Goal: Task Accomplishment & Management: Complete application form

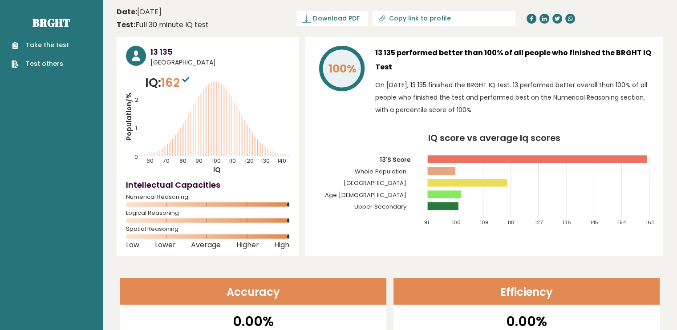
click at [42, 43] on link "Take the test" at bounding box center [40, 44] width 57 height 9
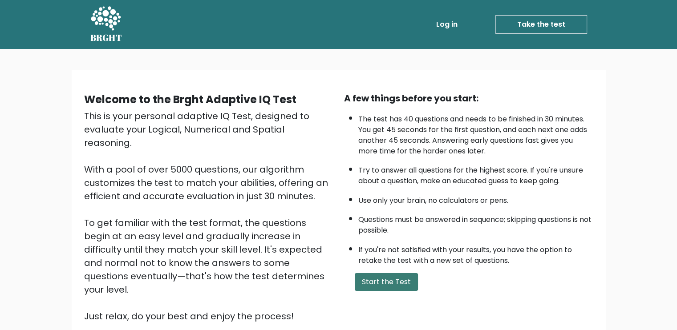
click at [384, 288] on button "Start the Test" at bounding box center [386, 282] width 63 height 18
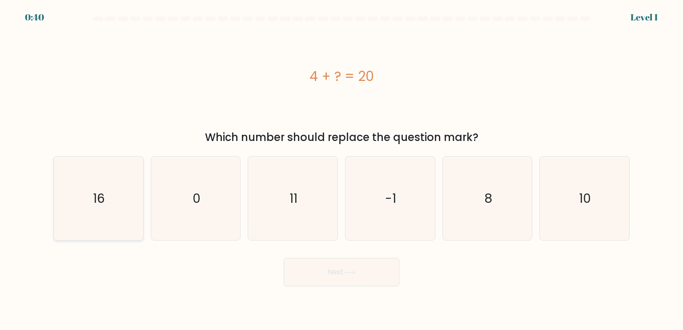
click at [104, 203] on text "16" at bounding box center [99, 198] width 12 height 18
click at [342, 169] on input "a. 16" at bounding box center [342, 167] width 0 height 4
radio input "true"
click at [355, 278] on button "Next" at bounding box center [342, 272] width 116 height 28
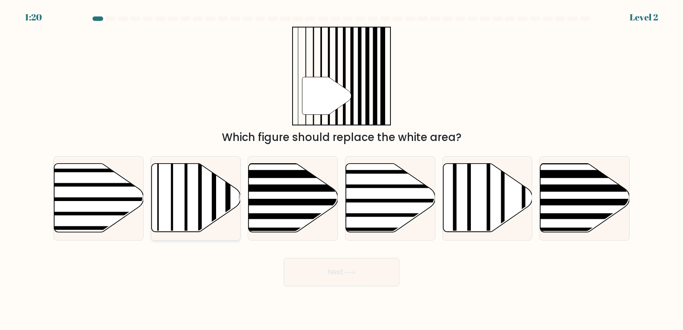
click at [214, 195] on line at bounding box center [214, 162] width 0 height 180
click at [342, 169] on input "b." at bounding box center [342, 167] width 0 height 4
radio input "true"
click at [336, 268] on button "Next" at bounding box center [342, 272] width 116 height 28
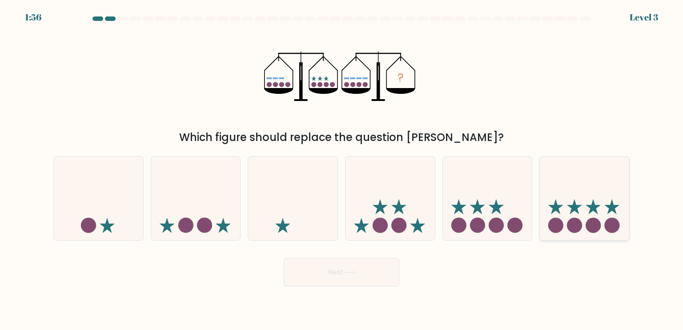
click at [545, 218] on icon at bounding box center [584, 198] width 89 height 74
click at [342, 169] on input "f." at bounding box center [342, 167] width 0 height 4
radio input "true"
click at [366, 262] on button "Next" at bounding box center [342, 272] width 116 height 28
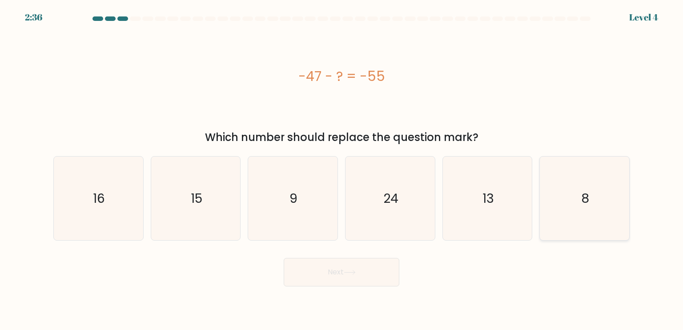
click at [612, 236] on icon "8" at bounding box center [585, 199] width 84 height 84
click at [342, 169] on input "f. 8" at bounding box center [342, 167] width 0 height 4
radio input "true"
click at [392, 266] on button "Next" at bounding box center [342, 272] width 116 height 28
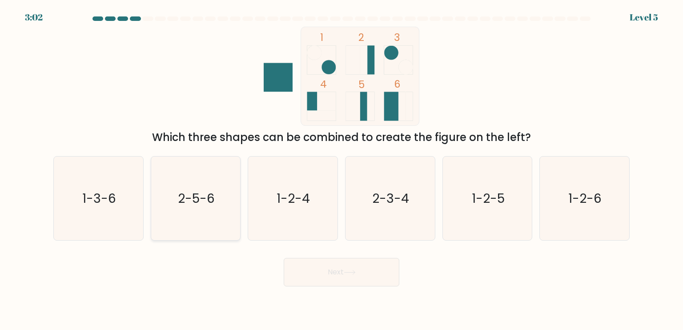
click at [236, 212] on icon "2-5-6" at bounding box center [196, 199] width 84 height 84
click at [342, 169] on input "b. 2-5-6" at bounding box center [342, 167] width 0 height 4
radio input "true"
click at [362, 287] on body "3:01 Level 5" at bounding box center [341, 165] width 683 height 330
click at [363, 282] on button "Next" at bounding box center [342, 272] width 116 height 28
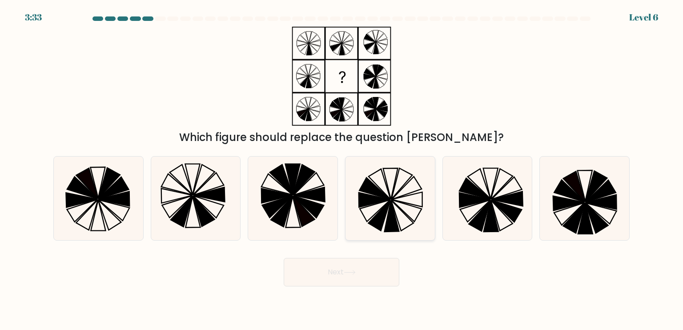
click at [383, 220] on icon at bounding box center [380, 215] width 22 height 31
click at [342, 169] on input "d." at bounding box center [342, 167] width 0 height 4
radio input "true"
click at [372, 273] on button "Next" at bounding box center [342, 272] width 116 height 28
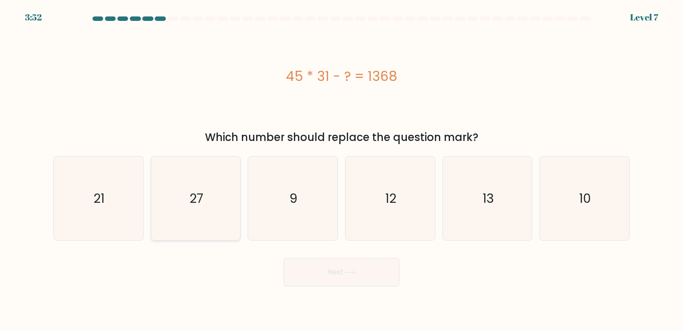
click at [186, 188] on icon "27" at bounding box center [196, 199] width 84 height 84
click at [342, 169] on input "b. 27" at bounding box center [342, 167] width 0 height 4
radio input "true"
click at [352, 266] on button "Next" at bounding box center [342, 272] width 116 height 28
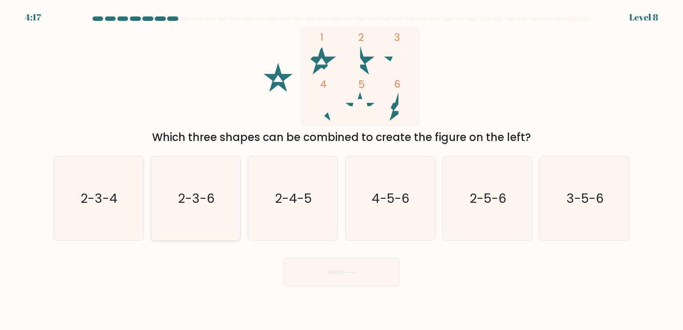
click at [178, 222] on icon "2-3-6" at bounding box center [196, 199] width 84 height 84
click at [342, 169] on input "b. 2-3-6" at bounding box center [342, 167] width 0 height 4
radio input "true"
click at [312, 263] on button "Next" at bounding box center [342, 272] width 116 height 28
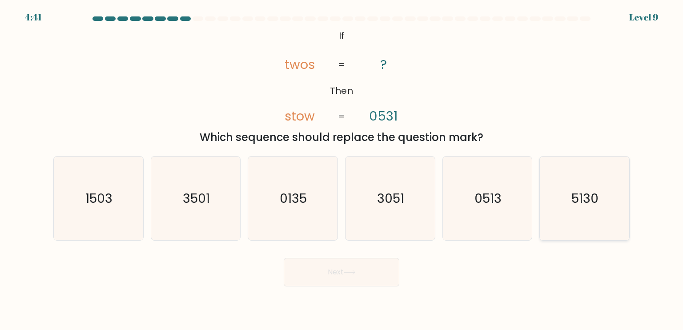
click at [574, 208] on icon "5130" at bounding box center [585, 199] width 84 height 84
click at [342, 169] on input "f. 5130" at bounding box center [342, 167] width 0 height 4
radio input "true"
click at [310, 266] on button "Next" at bounding box center [342, 272] width 116 height 28
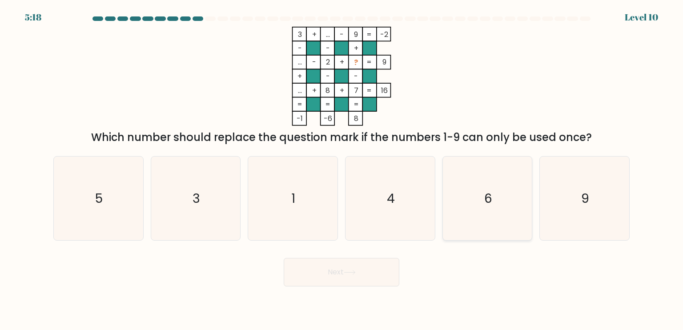
click at [515, 208] on icon "6" at bounding box center [488, 199] width 84 height 84
click at [342, 169] on input "e. 6" at bounding box center [342, 167] width 0 height 4
radio input "true"
click at [384, 269] on button "Next" at bounding box center [342, 272] width 116 height 28
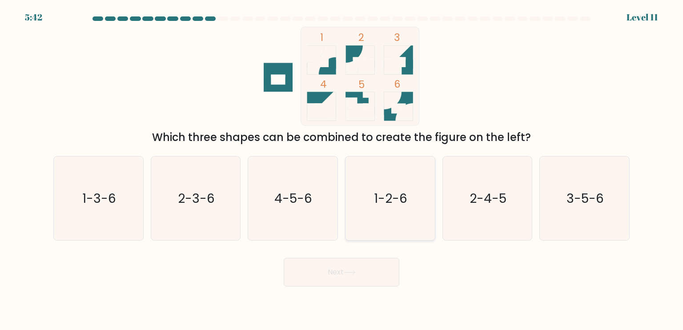
click at [383, 194] on text "1-2-6" at bounding box center [391, 198] width 33 height 18
click at [342, 169] on input "d. 1-2-6" at bounding box center [342, 167] width 0 height 4
radio input "true"
click at [374, 280] on button "Next" at bounding box center [342, 272] width 116 height 28
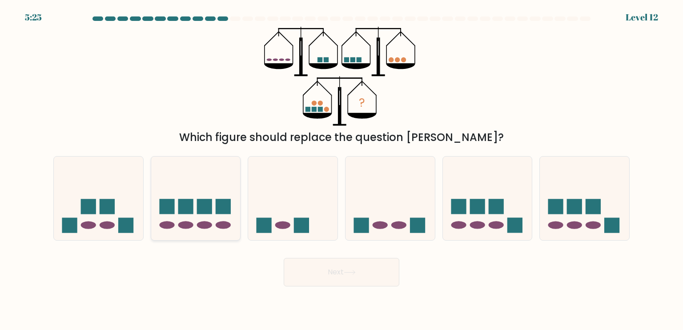
drag, startPoint x: 208, startPoint y: 212, endPoint x: 213, endPoint y: 222, distance: 11.2
click at [208, 214] on rect at bounding box center [204, 206] width 15 height 15
click at [342, 169] on input "b." at bounding box center [342, 167] width 0 height 4
radio input "true"
click at [365, 283] on button "Next" at bounding box center [342, 272] width 116 height 28
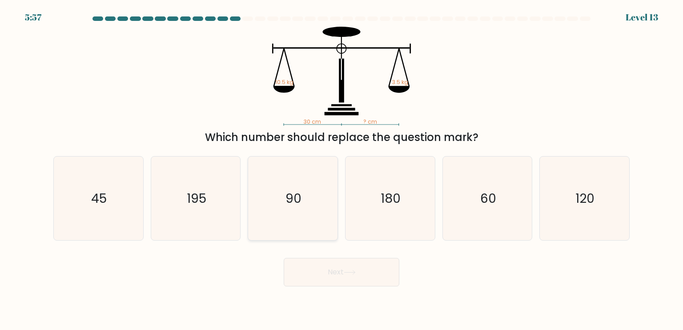
click at [296, 220] on icon "90" at bounding box center [293, 199] width 84 height 84
click at [342, 169] on input "c. 90" at bounding box center [342, 167] width 0 height 4
radio input "true"
click at [334, 270] on button "Next" at bounding box center [342, 272] width 116 height 28
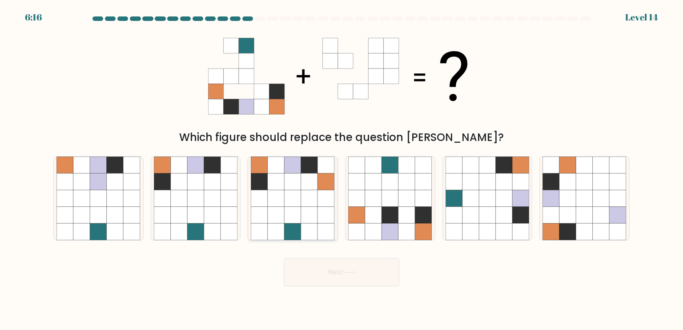
click at [322, 202] on icon at bounding box center [326, 198] width 17 height 17
click at [342, 169] on input "c." at bounding box center [342, 167] width 0 height 4
radio input "true"
click at [339, 287] on body "6:10 Level 14" at bounding box center [341, 165] width 683 height 330
click at [340, 280] on button "Next" at bounding box center [342, 272] width 116 height 28
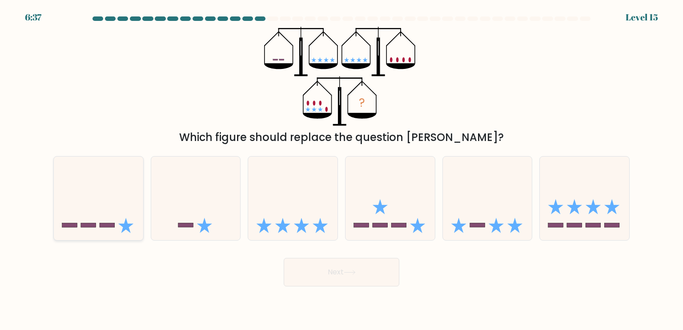
click at [111, 214] on icon at bounding box center [98, 198] width 89 height 74
click at [342, 169] on input "a." at bounding box center [342, 167] width 0 height 4
radio input "true"
click at [332, 277] on button "Next" at bounding box center [342, 272] width 116 height 28
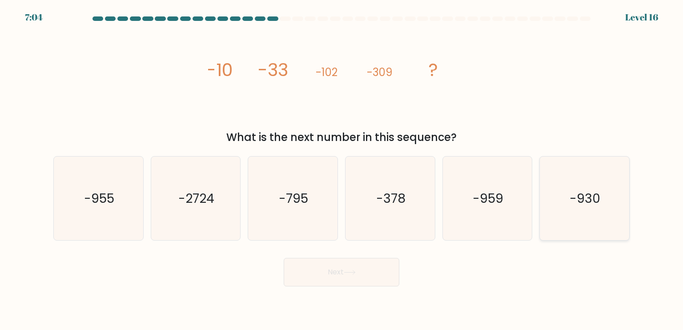
click at [540, 212] on div "-930" at bounding box center [585, 198] width 90 height 85
click at [342, 169] on input "f. -930" at bounding box center [342, 167] width 0 height 4
radio input "true"
click at [352, 282] on button "Next" at bounding box center [342, 272] width 116 height 28
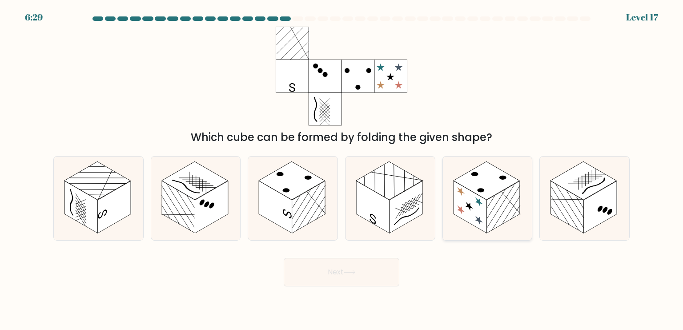
click at [502, 214] on rect at bounding box center [503, 207] width 33 height 52
click at [342, 169] on input "e." at bounding box center [342, 167] width 0 height 4
radio input "true"
click at [373, 267] on button "Next" at bounding box center [342, 272] width 116 height 28
click at [356, 267] on button "Next" at bounding box center [342, 272] width 116 height 28
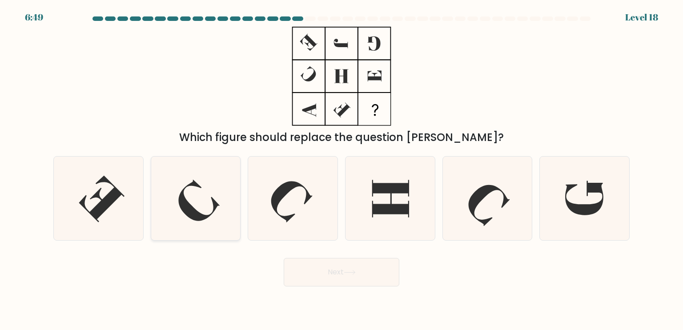
click at [199, 207] on icon at bounding box center [196, 199] width 84 height 84
click at [342, 169] on input "b." at bounding box center [342, 167] width 0 height 4
radio input "true"
click at [354, 279] on button "Next" at bounding box center [342, 272] width 116 height 28
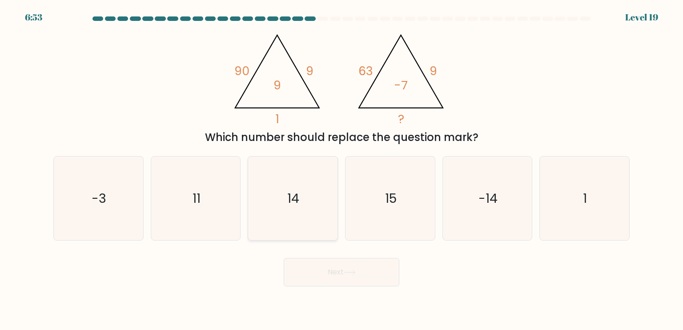
click at [308, 184] on icon "14" at bounding box center [293, 199] width 84 height 84
click at [342, 169] on input "c. 14" at bounding box center [342, 167] width 0 height 4
radio input "true"
click at [343, 268] on button "Next" at bounding box center [342, 272] width 116 height 28
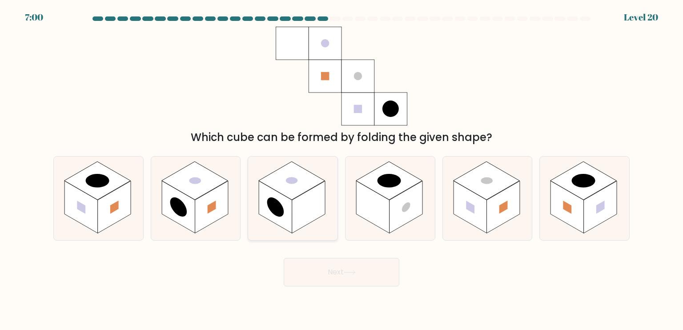
click at [275, 221] on rect at bounding box center [275, 207] width 33 height 52
click at [342, 169] on input "c." at bounding box center [342, 167] width 0 height 4
radio input "true"
click at [392, 269] on button "Next" at bounding box center [342, 272] width 116 height 28
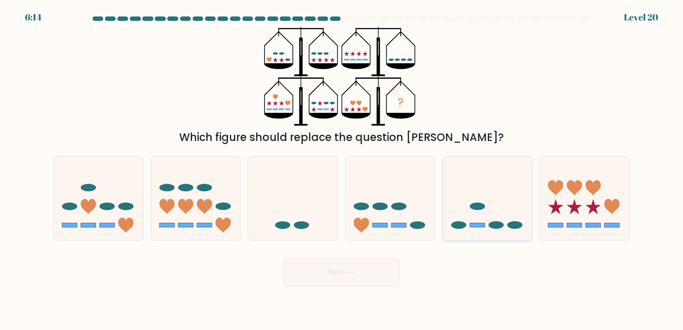
click at [469, 228] on icon at bounding box center [487, 198] width 89 height 74
click at [342, 169] on input "e." at bounding box center [342, 167] width 0 height 4
radio input "true"
click at [355, 270] on icon at bounding box center [349, 272] width 11 height 4
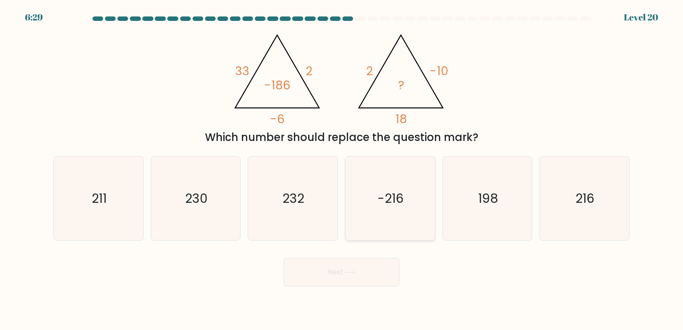
click at [391, 217] on icon "-216" at bounding box center [390, 199] width 84 height 84
click at [342, 169] on input "d. -216" at bounding box center [342, 167] width 0 height 4
radio input "true"
click at [564, 196] on icon "216" at bounding box center [585, 199] width 84 height 84
click at [342, 169] on input "f. 216" at bounding box center [342, 167] width 0 height 4
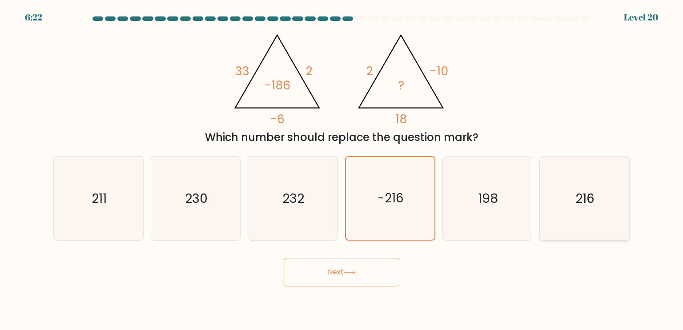
radio input "true"
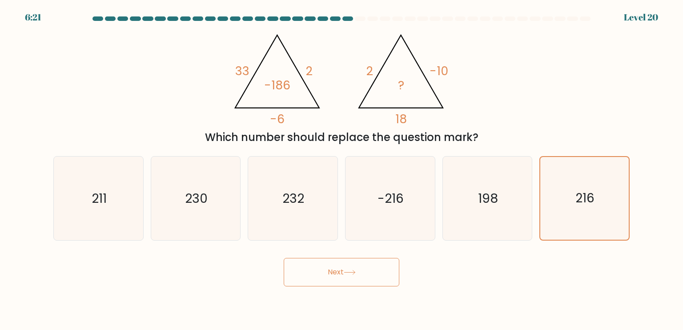
click at [343, 270] on button "Next" at bounding box center [342, 272] width 116 height 28
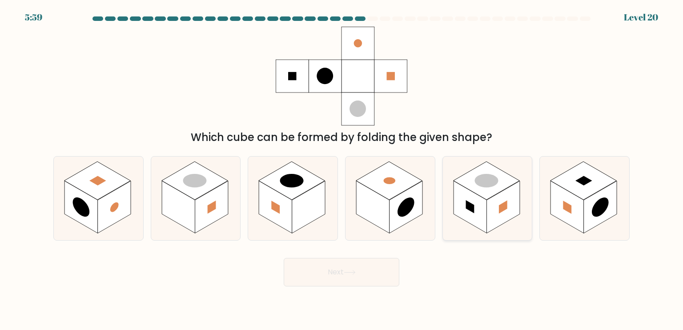
click at [491, 221] on rect at bounding box center [503, 207] width 33 height 52
click at [342, 169] on input "e." at bounding box center [342, 167] width 0 height 4
radio input "true"
click at [369, 267] on button "Next" at bounding box center [342, 272] width 116 height 28
click at [322, 279] on button "Next" at bounding box center [342, 272] width 116 height 28
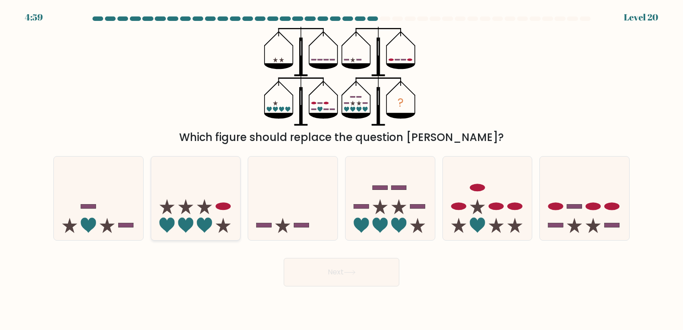
click at [202, 199] on icon at bounding box center [195, 198] width 89 height 74
click at [342, 169] on input "b." at bounding box center [342, 167] width 0 height 4
radio input "true"
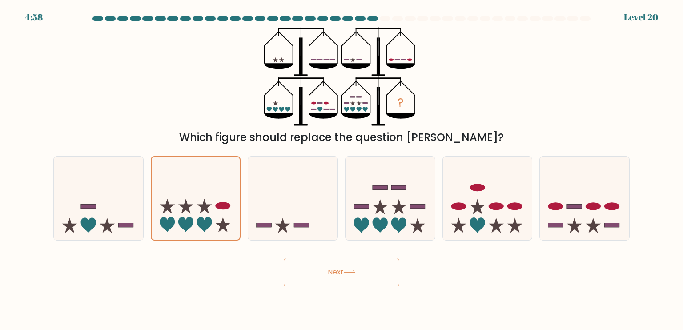
click at [358, 278] on button "Next" at bounding box center [342, 272] width 116 height 28
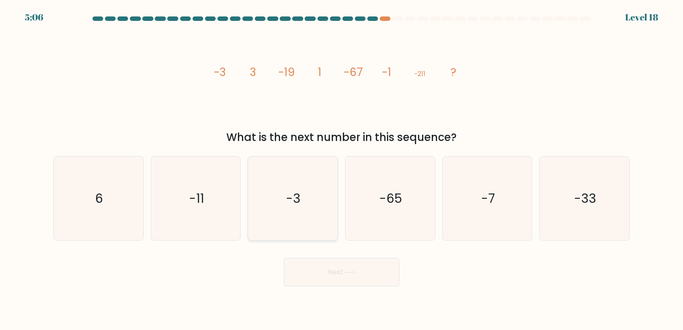
click at [287, 216] on icon "-3" at bounding box center [293, 199] width 84 height 84
click at [342, 169] on input "c. -3" at bounding box center [342, 167] width 0 height 4
radio input "true"
click at [381, 279] on button "Next" at bounding box center [342, 272] width 116 height 28
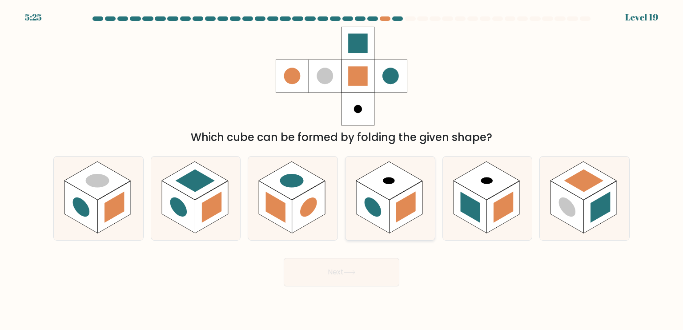
click at [377, 223] on rect at bounding box center [372, 207] width 33 height 52
click at [342, 169] on input "d." at bounding box center [342, 167] width 0 height 4
radio input "true"
click at [373, 278] on button "Next" at bounding box center [342, 272] width 116 height 28
click at [364, 268] on button "Next" at bounding box center [342, 272] width 116 height 28
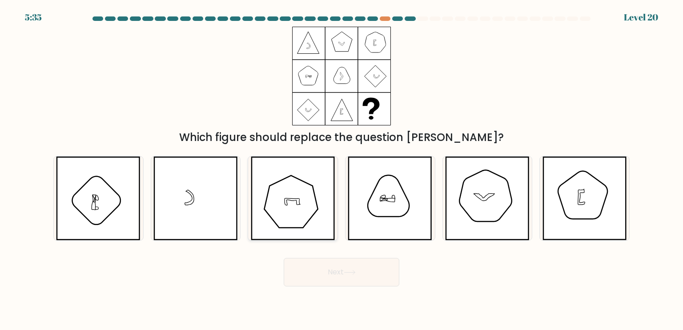
click at [294, 197] on icon at bounding box center [293, 199] width 85 height 84
click at [342, 169] on input "c." at bounding box center [342, 167] width 0 height 4
radio input "true"
click at [353, 271] on icon at bounding box center [350, 272] width 12 height 5
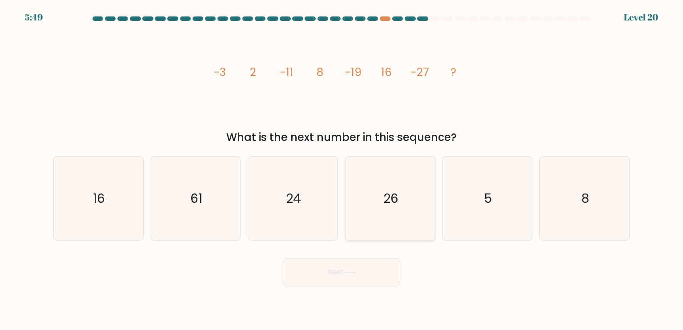
click at [380, 207] on icon "26" at bounding box center [390, 199] width 84 height 84
click at [342, 169] on input "d. 26" at bounding box center [342, 167] width 0 height 4
radio input "true"
click at [377, 266] on button "Next" at bounding box center [342, 272] width 116 height 28
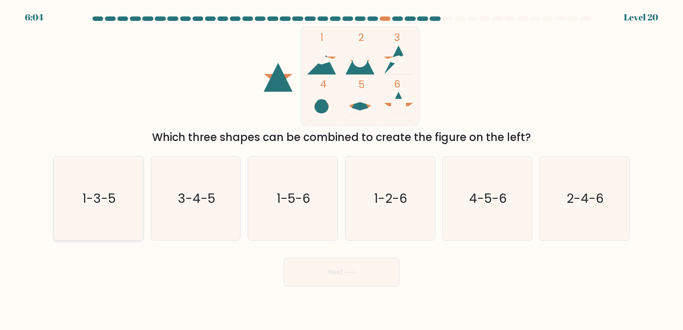
click at [86, 207] on icon "1-3-5" at bounding box center [98, 199] width 84 height 84
click at [342, 169] on input "a. 1-3-5" at bounding box center [342, 167] width 0 height 4
radio input "true"
click at [379, 266] on button "Next" at bounding box center [342, 272] width 116 height 28
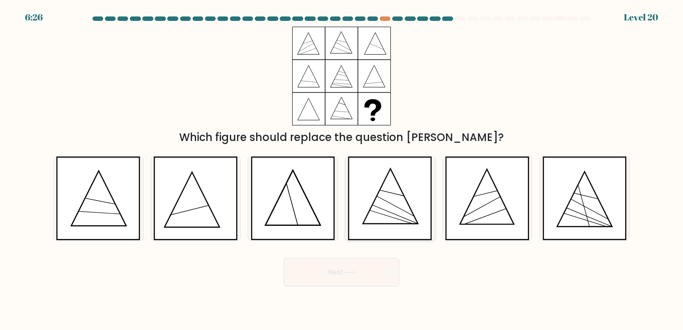
click at [414, 219] on icon at bounding box center [390, 199] width 85 height 84
click at [342, 169] on input "d." at bounding box center [342, 167] width 0 height 4
radio input "true"
click at [392, 271] on button "Next" at bounding box center [342, 272] width 116 height 28
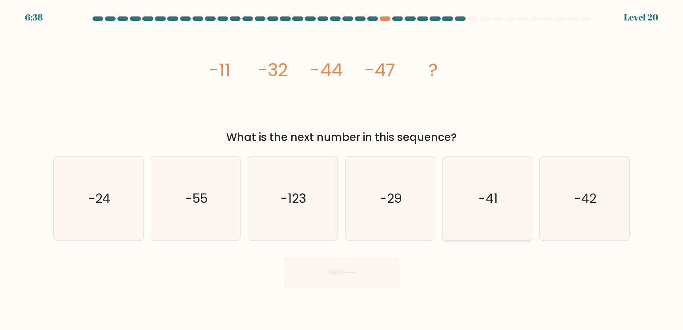
drag, startPoint x: 532, startPoint y: 250, endPoint x: 477, endPoint y: 221, distance: 62.3
click at [517, 247] on form at bounding box center [341, 151] width 683 height 270
click at [477, 221] on icon "-41" at bounding box center [488, 199] width 84 height 84
click at [342, 169] on input "e. -41" at bounding box center [342, 167] width 0 height 4
radio input "true"
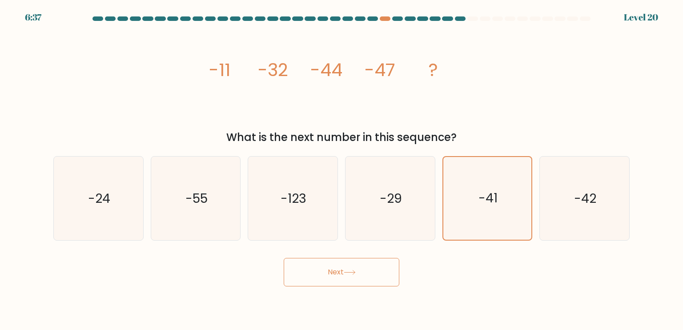
click at [387, 267] on button "Next" at bounding box center [342, 272] width 116 height 28
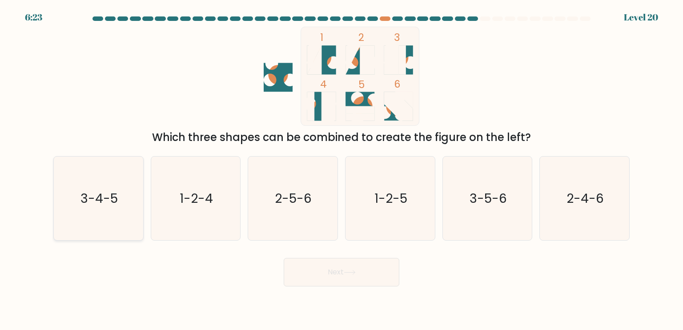
click at [128, 212] on icon "3-4-5" at bounding box center [98, 199] width 84 height 84
click at [342, 169] on input "a. 3-4-5" at bounding box center [342, 167] width 0 height 4
radio input "true"
click at [374, 273] on button "Next" at bounding box center [342, 272] width 116 height 28
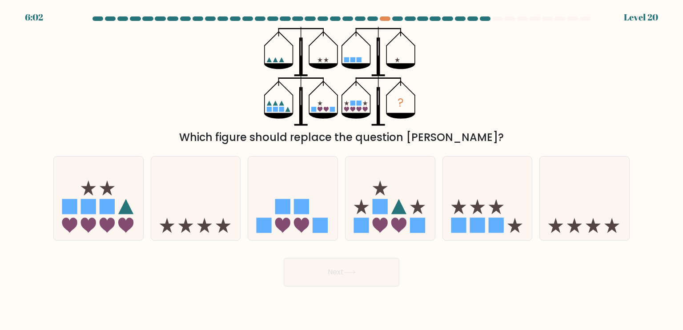
click at [363, 272] on button "Next" at bounding box center [342, 272] width 116 height 28
click at [473, 126] on div "? Which figure should replace the question mark?" at bounding box center [341, 86] width 587 height 119
click at [401, 209] on icon at bounding box center [398, 206] width 15 height 15
click at [342, 169] on input "d." at bounding box center [342, 167] width 0 height 4
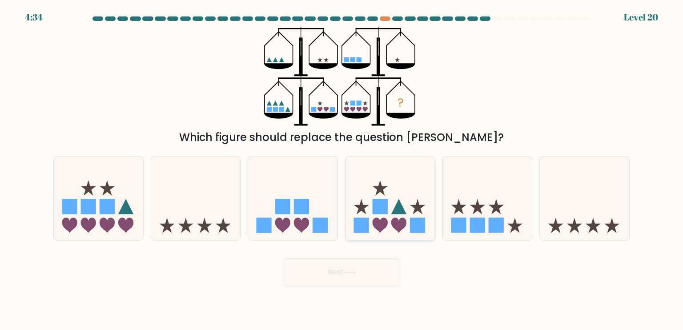
radio input "true"
click at [342, 282] on button "Next" at bounding box center [342, 272] width 116 height 28
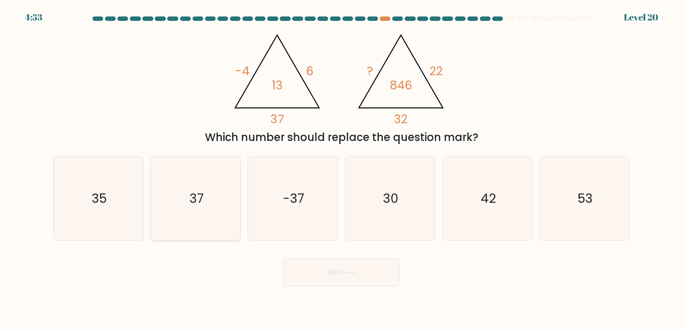
click at [202, 219] on icon "37" at bounding box center [196, 199] width 84 height 84
click at [342, 169] on input "b. 37" at bounding box center [342, 167] width 0 height 4
radio input "true"
click at [307, 273] on button "Next" at bounding box center [342, 272] width 116 height 28
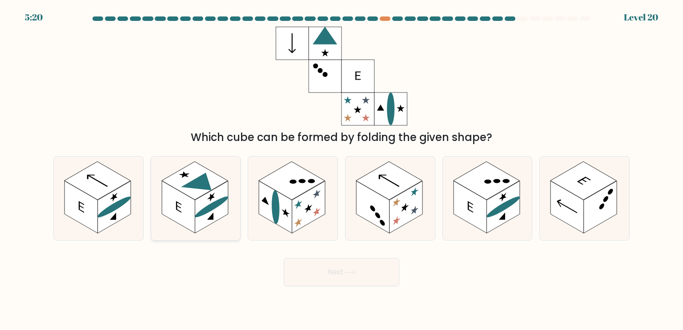
click at [186, 212] on rect at bounding box center [178, 207] width 33 height 52
click at [342, 169] on input "b." at bounding box center [342, 167] width 0 height 4
radio input "true"
click at [349, 272] on icon at bounding box center [350, 272] width 12 height 5
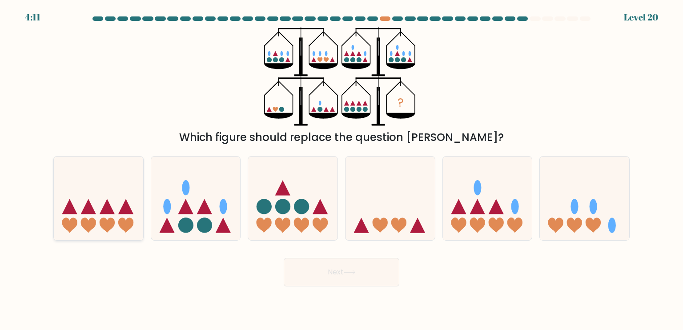
click at [103, 218] on icon at bounding box center [107, 225] width 15 height 15
click at [342, 169] on input "a." at bounding box center [342, 167] width 0 height 4
radio input "true"
click at [82, 139] on div "Which figure should replace the question mark?" at bounding box center [342, 137] width 566 height 16
click at [567, 207] on icon at bounding box center [584, 198] width 89 height 74
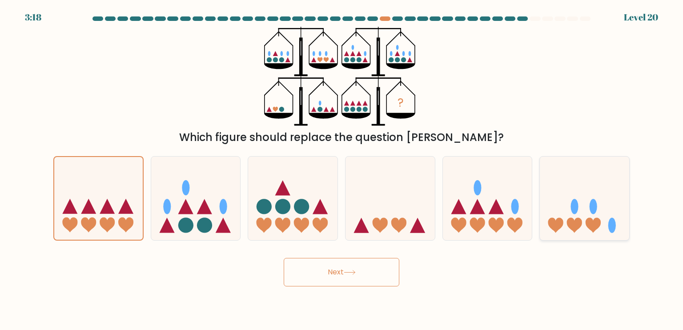
click at [342, 169] on input "f." at bounding box center [342, 167] width 0 height 4
radio input "true"
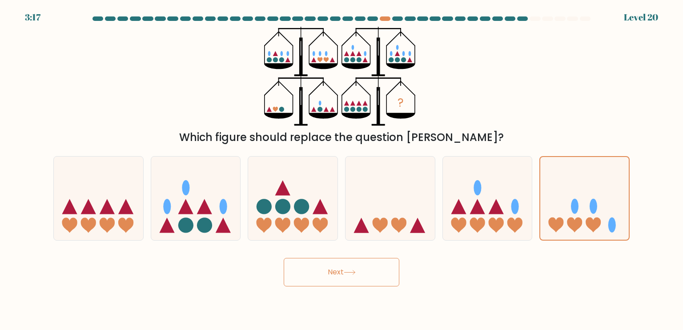
click at [334, 275] on button "Next" at bounding box center [342, 272] width 116 height 28
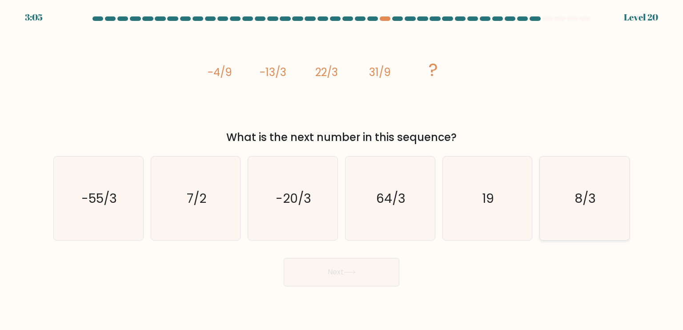
click at [601, 220] on icon "8/3" at bounding box center [585, 199] width 84 height 84
click at [342, 169] on input "f. 8/3" at bounding box center [342, 167] width 0 height 4
radio input "true"
click at [358, 278] on button "Next" at bounding box center [342, 272] width 116 height 28
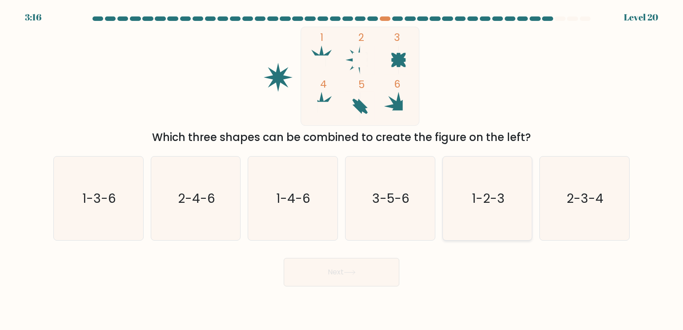
click at [480, 228] on icon "1-2-3" at bounding box center [488, 199] width 84 height 84
click at [342, 169] on input "e. 1-2-3" at bounding box center [342, 167] width 0 height 4
radio input "true"
click at [361, 265] on button "Next" at bounding box center [342, 272] width 116 height 28
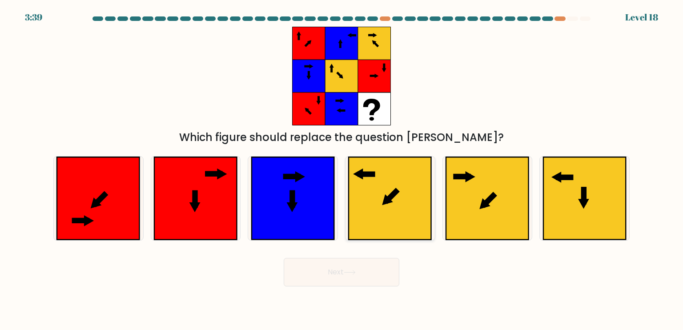
click at [388, 200] on icon at bounding box center [388, 199] width 11 height 11
click at [342, 169] on input "d." at bounding box center [342, 167] width 0 height 4
radio input "true"
click at [466, 212] on icon at bounding box center [487, 198] width 83 height 83
click at [342, 169] on input "e." at bounding box center [342, 167] width 0 height 4
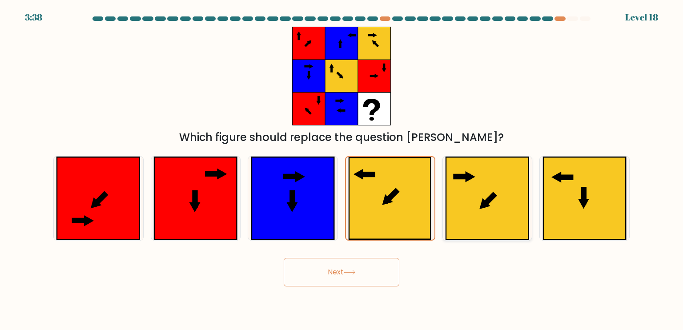
radio input "true"
click at [411, 198] on icon at bounding box center [390, 198] width 83 height 83
click at [342, 169] on input "d." at bounding box center [342, 167] width 0 height 4
radio input "true"
click at [374, 274] on button "Next" at bounding box center [342, 272] width 116 height 28
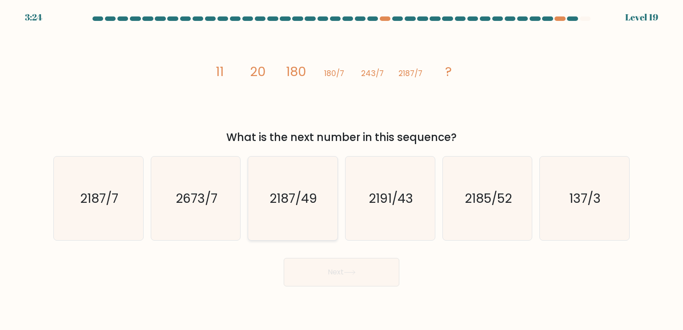
click at [292, 223] on icon "2187/49" at bounding box center [293, 199] width 84 height 84
click at [342, 169] on input "c. 2187/49" at bounding box center [342, 167] width 0 height 4
radio input "true"
click at [351, 278] on button "Next" at bounding box center [342, 272] width 116 height 28
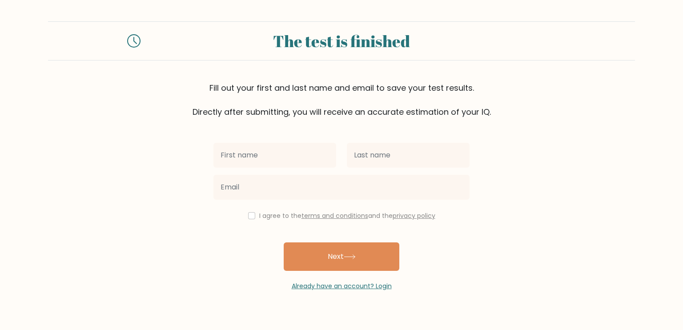
click at [215, 154] on input "text" at bounding box center [275, 155] width 123 height 25
type input "13"
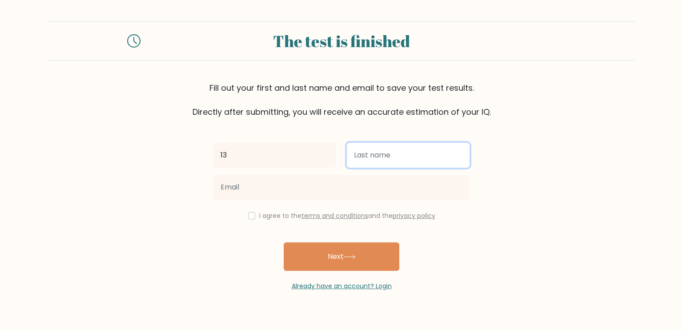
type input "135"
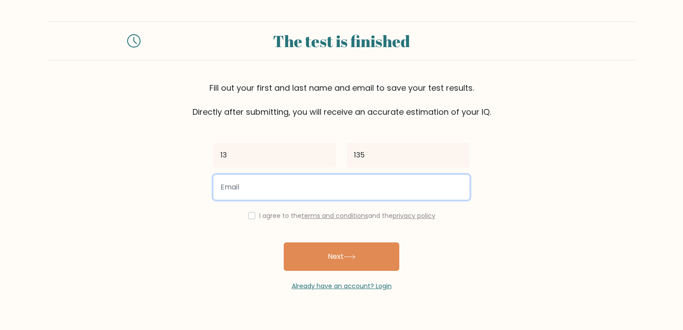
type input "jbjh1895@gmail.com"
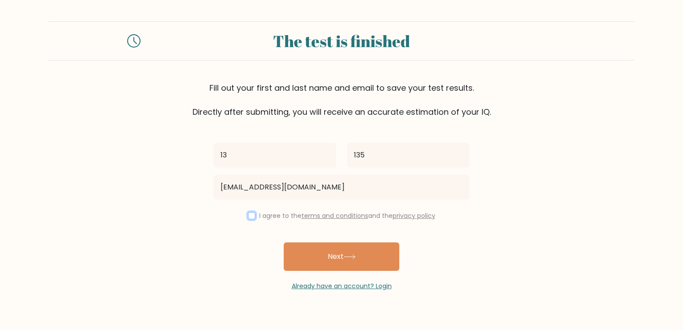
click at [250, 217] on input "checkbox" at bounding box center [251, 215] width 7 height 7
checkbox input "true"
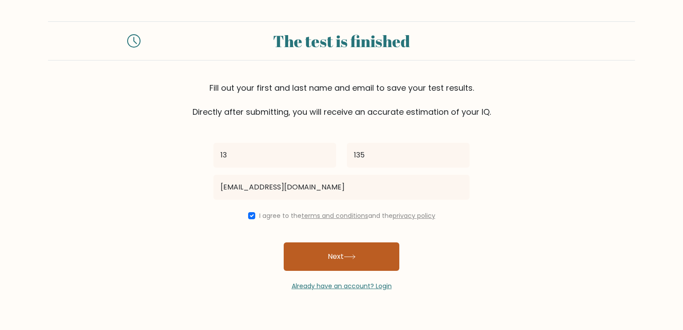
click at [341, 259] on button "Next" at bounding box center [342, 256] width 116 height 28
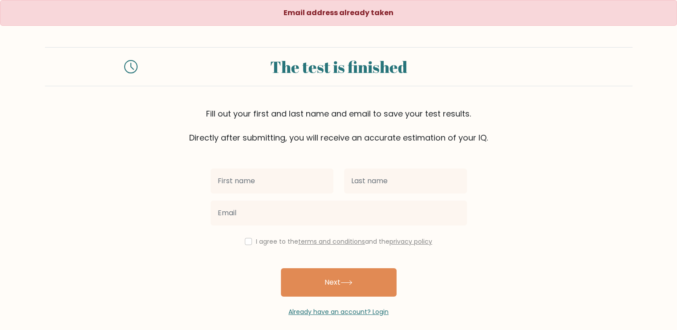
click at [260, 178] on input "text" at bounding box center [271, 181] width 123 height 25
type input "135"
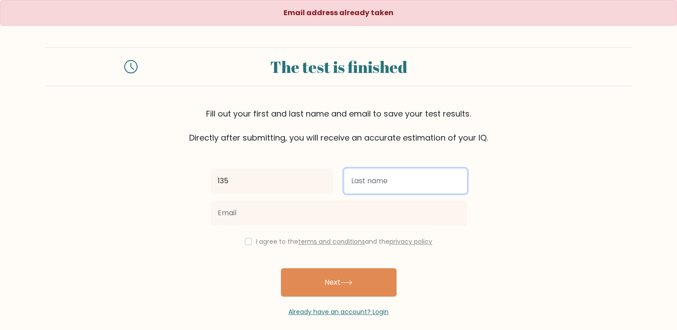
drag, startPoint x: 367, startPoint y: 182, endPoint x: 364, endPoint y: 186, distance: 5.1
click at [367, 182] on input "text" at bounding box center [405, 181] width 123 height 25
type input "13"
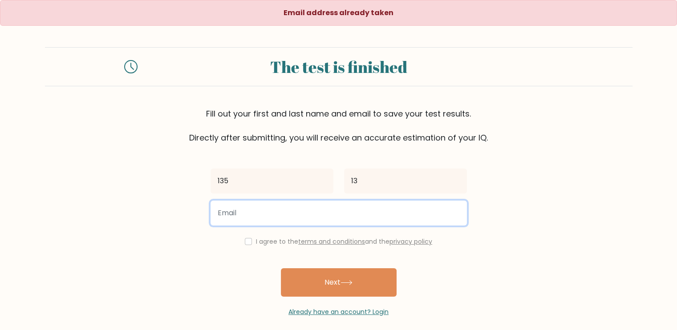
click at [238, 220] on input "email" at bounding box center [338, 213] width 256 height 25
type input "[EMAIL_ADDRESS][DOMAIN_NAME]"
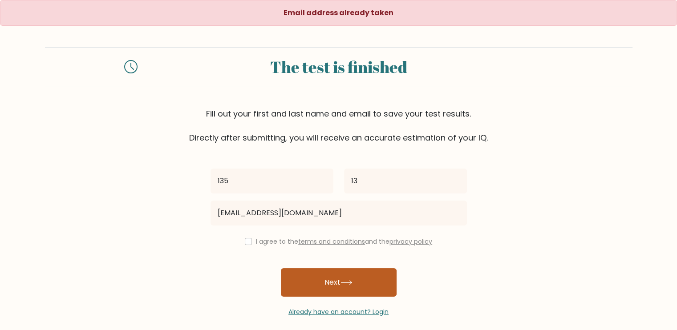
click at [327, 291] on button "Next" at bounding box center [339, 282] width 116 height 28
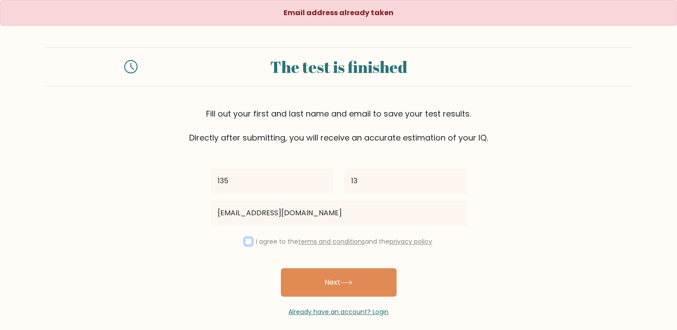
click at [245, 238] on input "checkbox" at bounding box center [248, 241] width 7 height 7
checkbox input "true"
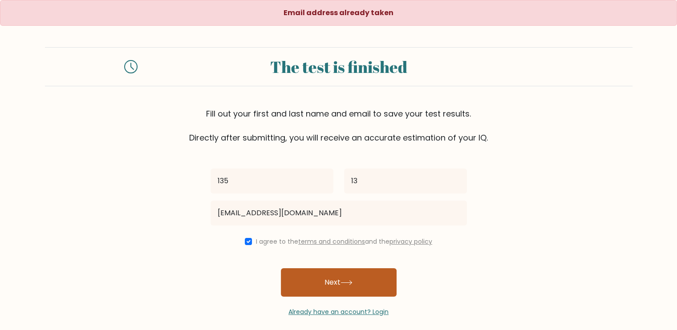
click at [335, 280] on button "Next" at bounding box center [339, 282] width 116 height 28
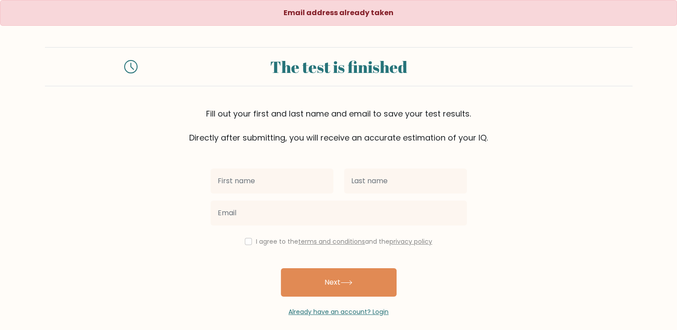
click at [227, 179] on input "text" at bounding box center [271, 181] width 123 height 25
type input "35"
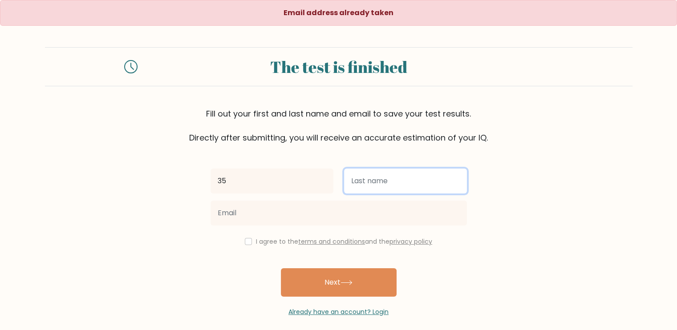
click at [357, 188] on input "text" at bounding box center [405, 181] width 123 height 25
type input "135"
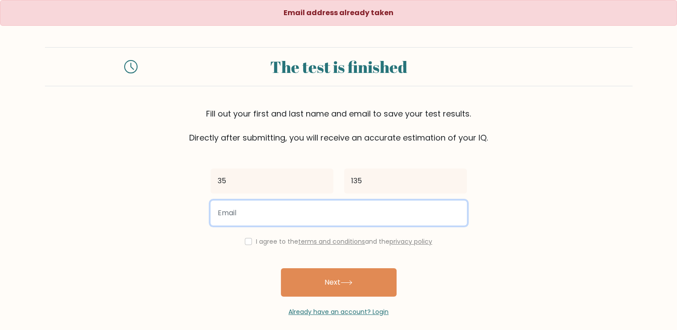
click at [237, 209] on input "email" at bounding box center [338, 213] width 256 height 25
type input "jbjh1894@gmail.com"
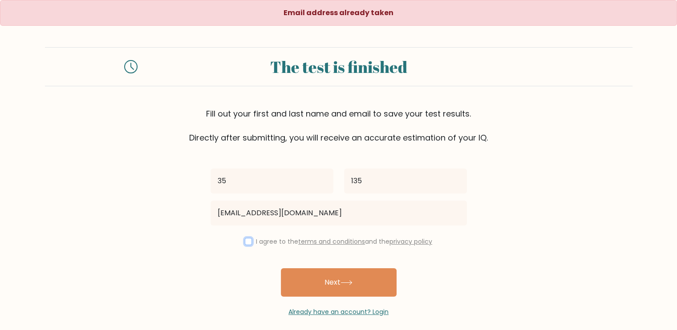
click at [247, 243] on input "checkbox" at bounding box center [248, 241] width 7 height 7
checkbox input "true"
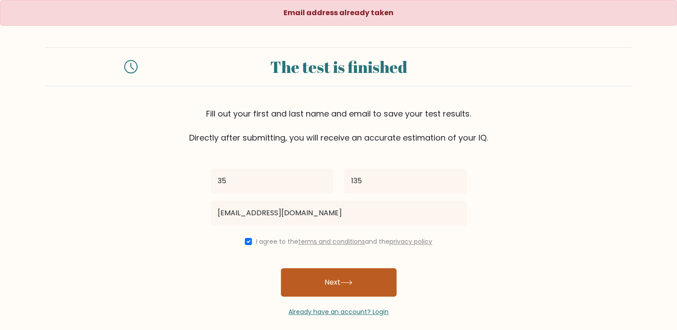
click at [331, 281] on button "Next" at bounding box center [339, 282] width 116 height 28
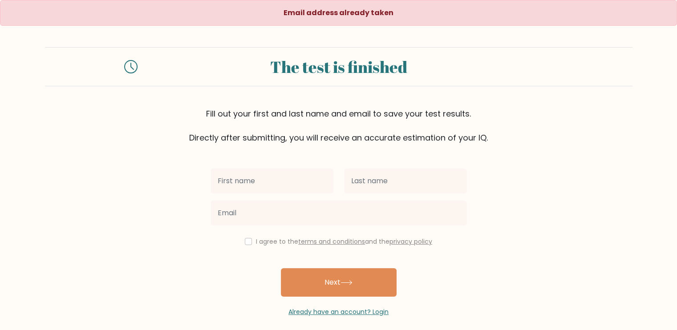
click at [249, 171] on input "text" at bounding box center [271, 181] width 123 height 25
type input "13"
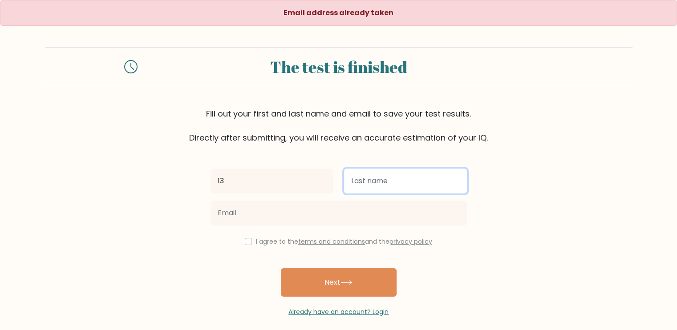
click at [383, 178] on input "text" at bounding box center [405, 181] width 123 height 25
type input "13"
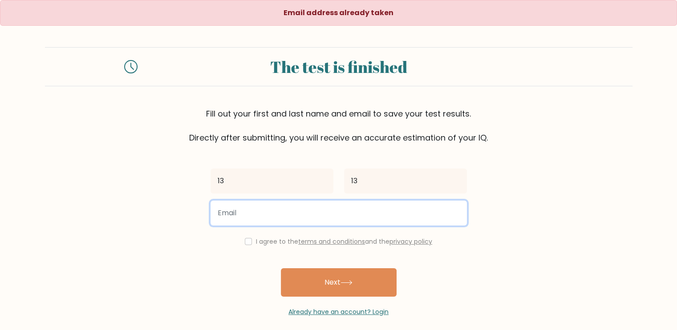
click at [246, 209] on input "email" at bounding box center [338, 213] width 256 height 25
type input "jbjh1895@naver.com"
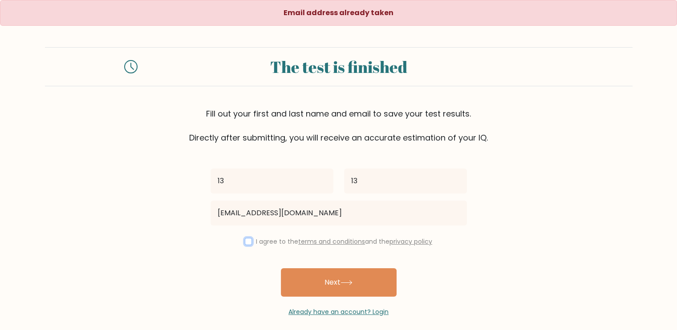
click at [246, 239] on input "checkbox" at bounding box center [248, 241] width 7 height 7
checkbox input "true"
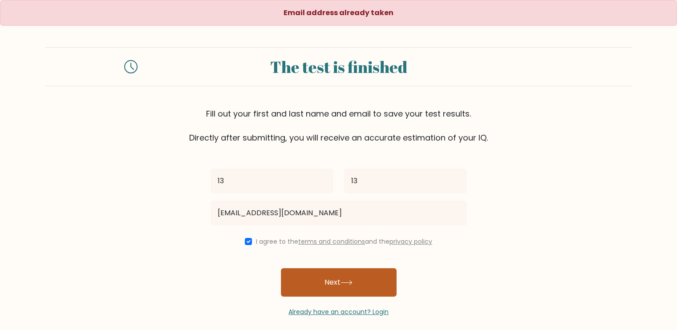
click at [318, 276] on button "Next" at bounding box center [339, 282] width 116 height 28
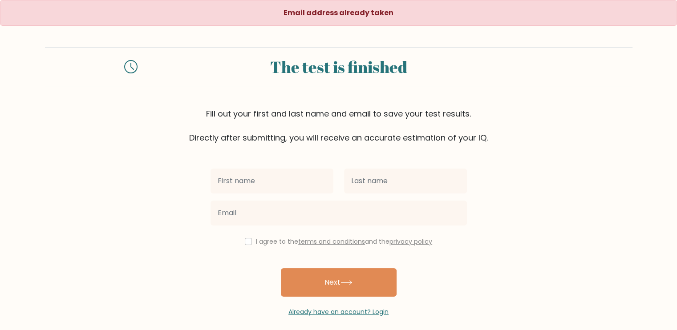
click at [257, 186] on input "text" at bounding box center [271, 181] width 123 height 25
type input "13"
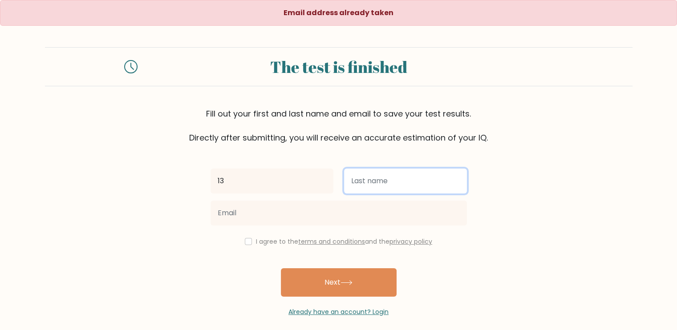
click at [383, 190] on input "text" at bounding box center [405, 181] width 123 height 25
type input "13"
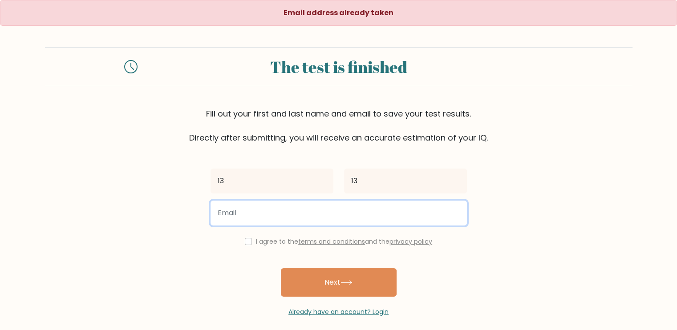
click at [253, 214] on input "email" at bounding box center [338, 213] width 256 height 25
type input "[EMAIL_ADDRESS][DOMAIN_NAME]"
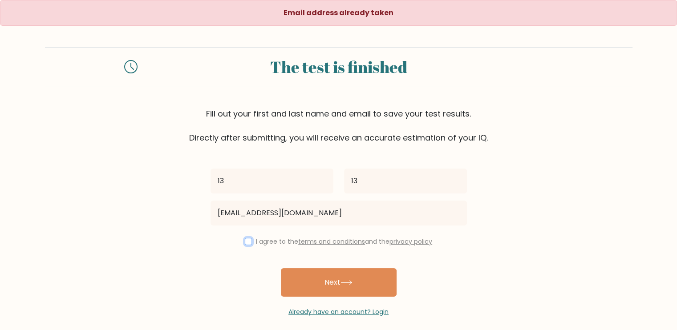
click at [249, 239] on input "checkbox" at bounding box center [248, 241] width 7 height 7
checkbox input "true"
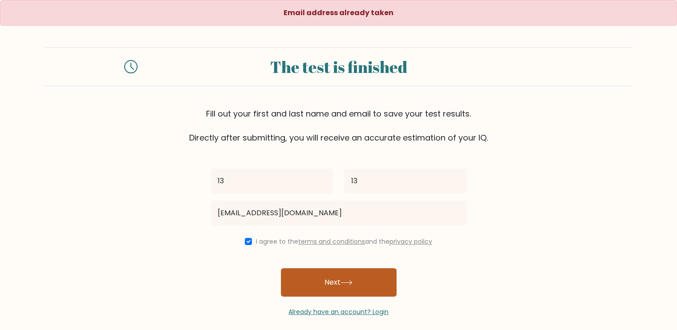
click at [352, 281] on icon at bounding box center [346, 282] width 12 height 5
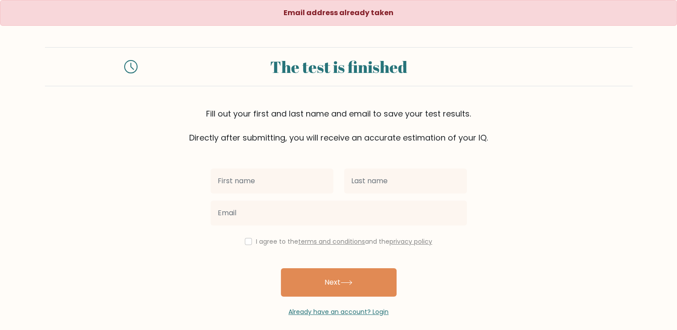
drag, startPoint x: 490, startPoint y: 19, endPoint x: 362, endPoint y: 25, distance: 128.3
click at [362, 25] on div "Email address already taken" at bounding box center [338, 13] width 677 height 26
click at [340, 67] on div "The test is finished" at bounding box center [338, 67] width 381 height 24
click at [130, 66] on icon at bounding box center [130, 66] width 13 height 13
click at [348, 23] on div "Email address already taken" at bounding box center [338, 13] width 677 height 26
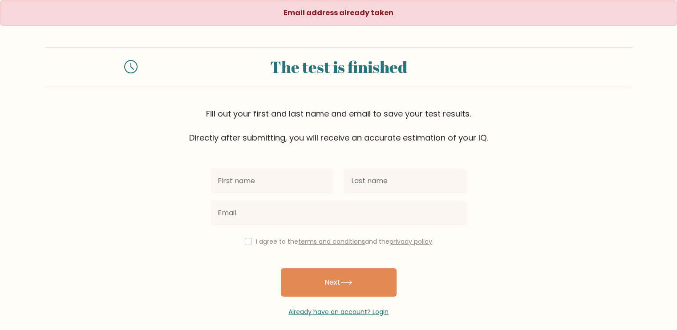
scroll to position [8, 0]
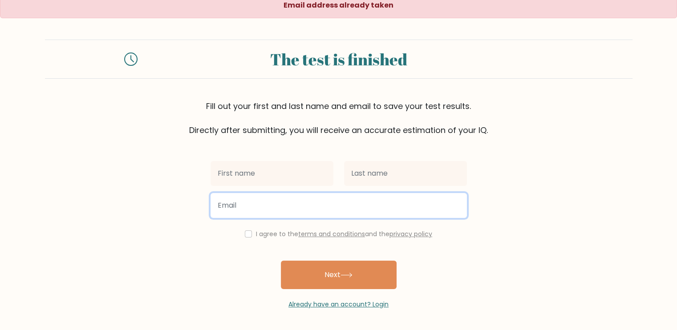
click at [253, 197] on input "email" at bounding box center [338, 205] width 256 height 25
click at [244, 208] on input "email" at bounding box center [338, 205] width 256 height 25
type input "[EMAIL_ADDRESS][DOMAIN_NAME]"
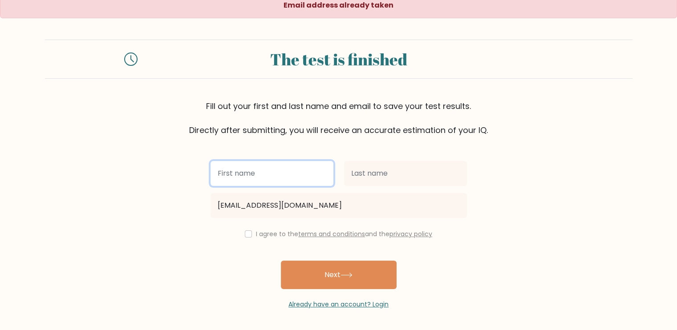
click at [298, 185] on input "text" at bounding box center [271, 173] width 123 height 25
type input "상호"
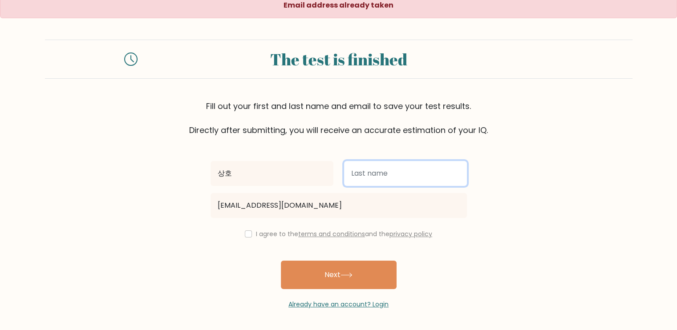
click at [412, 175] on input "text" at bounding box center [405, 173] width 123 height 25
type input "전"
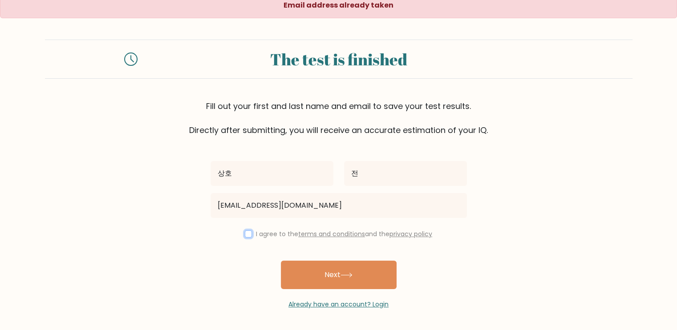
click at [247, 234] on input "checkbox" at bounding box center [248, 233] width 7 height 7
checkbox input "true"
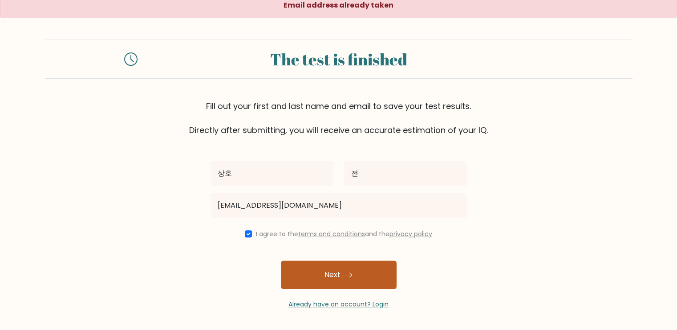
click at [304, 269] on button "Next" at bounding box center [339, 275] width 116 height 28
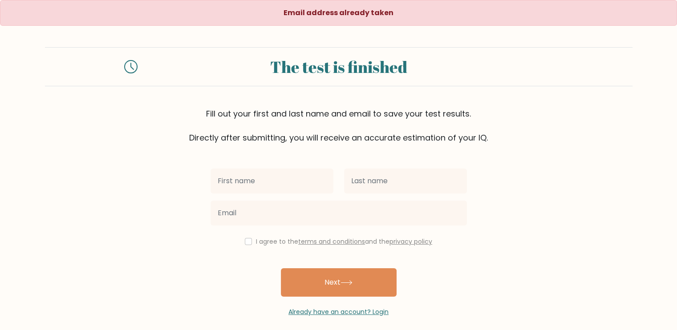
click at [285, 187] on input "text" at bounding box center [271, 181] width 123 height 25
type input "j"
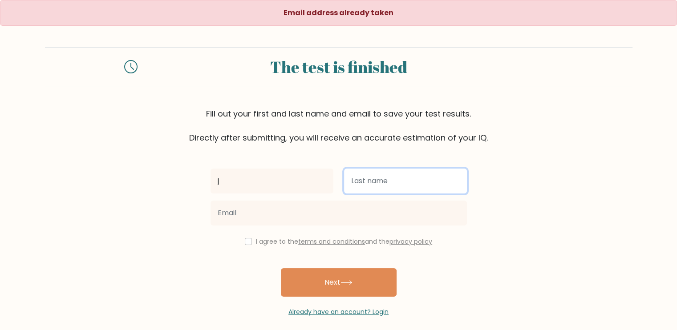
click at [385, 187] on input "text" at bounding box center [405, 181] width 123 height 25
type input "135"
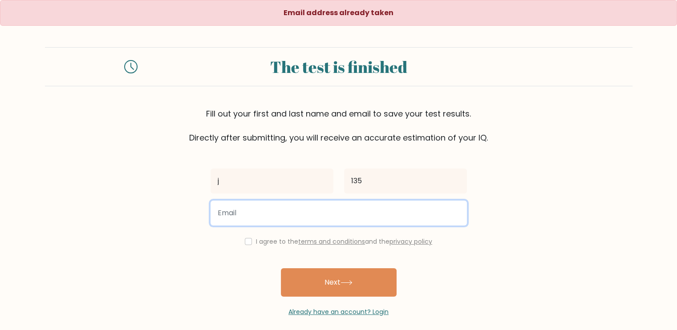
click at [270, 216] on input "email" at bounding box center [338, 213] width 256 height 25
type input "[EMAIL_ADDRESS][DOMAIN_NAME]"
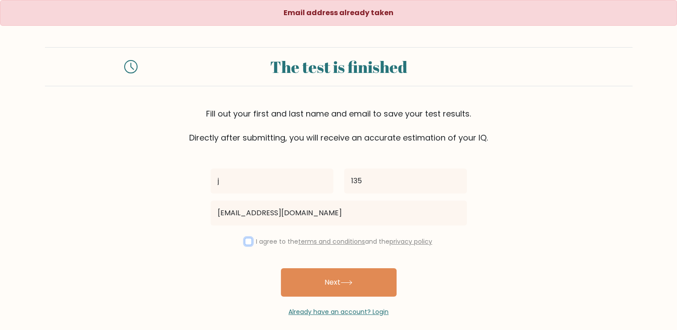
click at [248, 244] on input "checkbox" at bounding box center [248, 241] width 7 height 7
checkbox input "true"
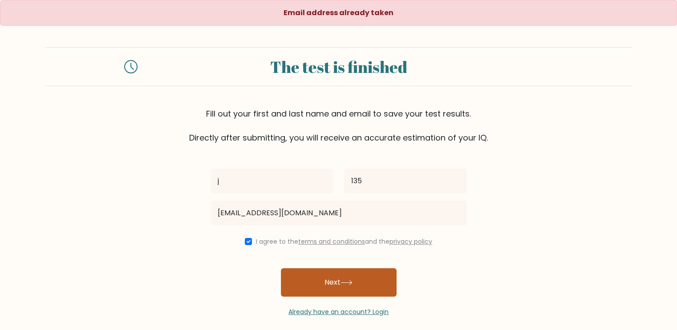
click at [323, 286] on button "Next" at bounding box center [339, 282] width 116 height 28
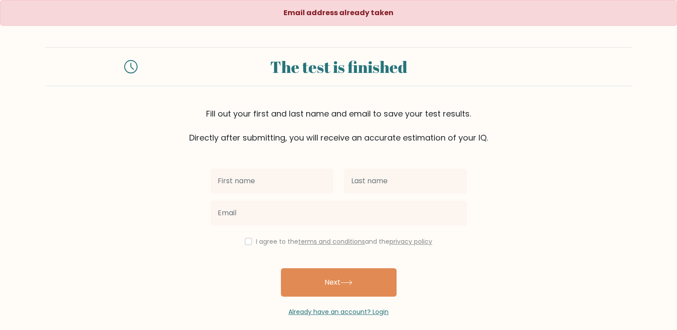
click at [269, 186] on input "text" at bounding box center [271, 181] width 123 height 25
type input "135"
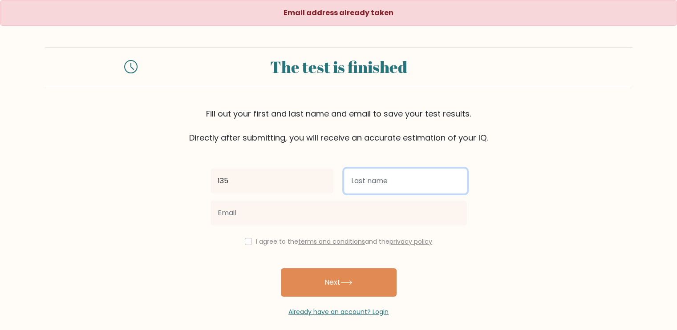
click at [352, 182] on input "text" at bounding box center [405, 181] width 123 height 25
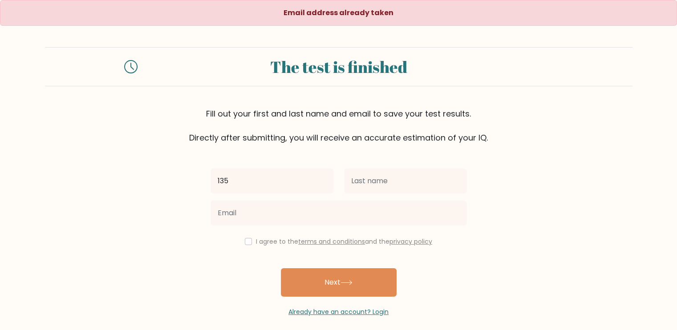
click at [518, 182] on form "The test is finished Fill out your first and last name and email to save your t…" at bounding box center [338, 182] width 677 height 270
click at [331, 15] on strong "Email address already taken" at bounding box center [338, 13] width 110 height 10
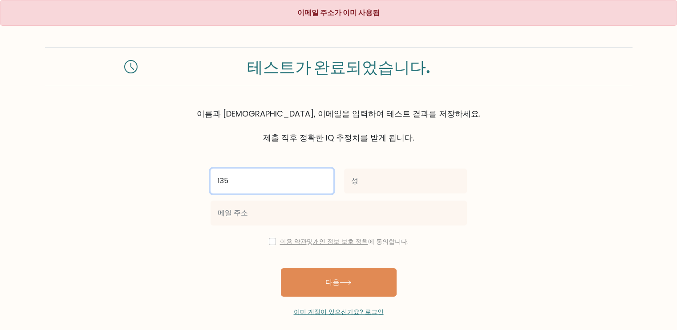
click at [236, 183] on input "135" at bounding box center [271, 181] width 123 height 25
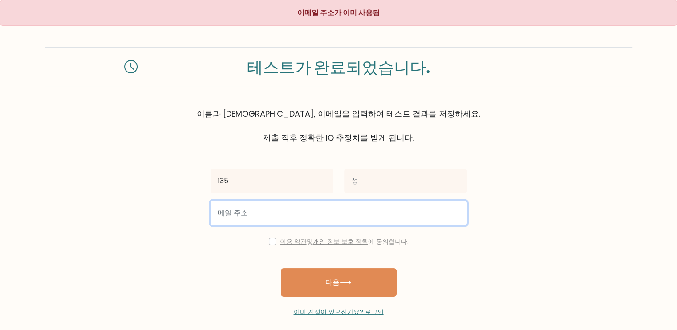
click at [251, 218] on input "email" at bounding box center [338, 213] width 256 height 25
type input "[EMAIL_ADDRESS][DOMAIN_NAME]"
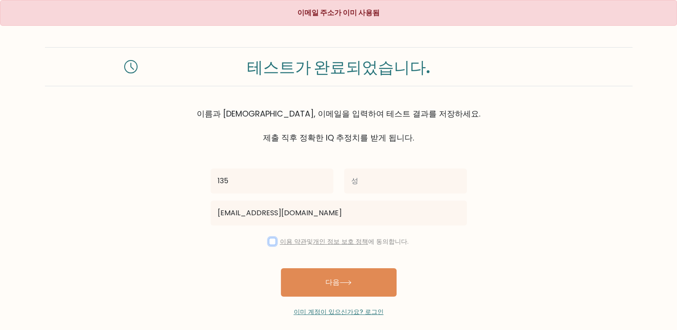
click at [271, 241] on input "checkbox" at bounding box center [272, 241] width 7 height 7
checkbox input "true"
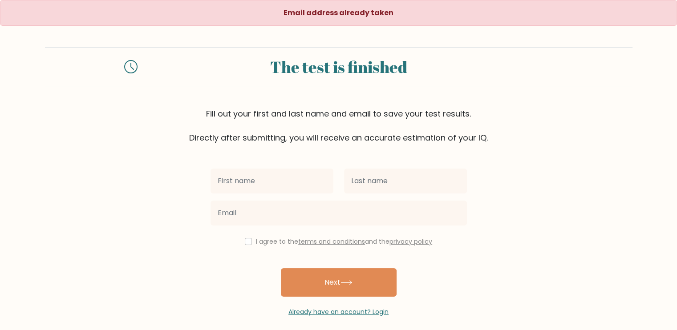
click at [238, 178] on input "text" at bounding box center [271, 181] width 123 height 25
type input "135"
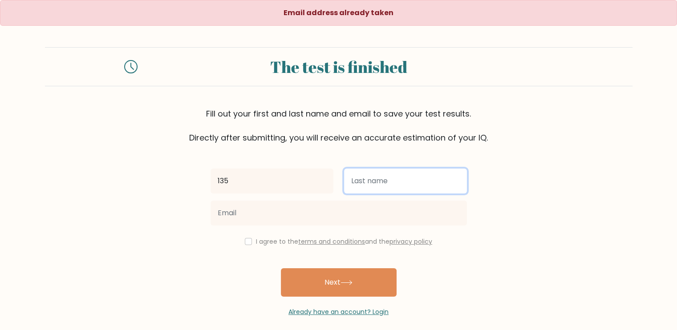
type input "135"
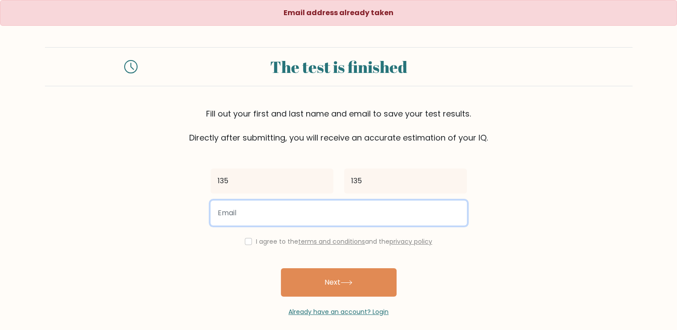
type input "[EMAIL_ADDRESS][DOMAIN_NAME]"
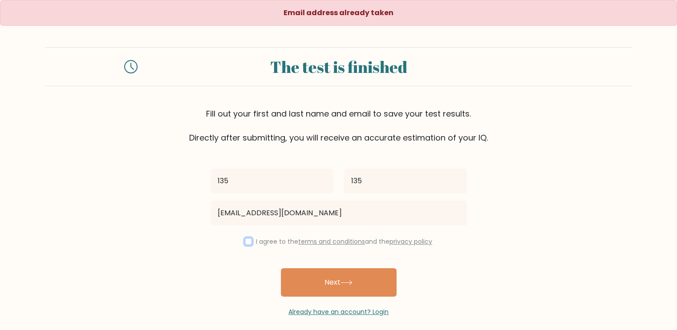
click at [246, 242] on input "checkbox" at bounding box center [248, 241] width 7 height 7
checkbox input "true"
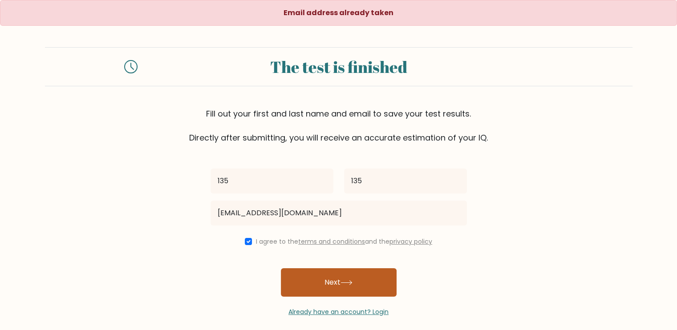
click at [331, 284] on button "Next" at bounding box center [339, 282] width 116 height 28
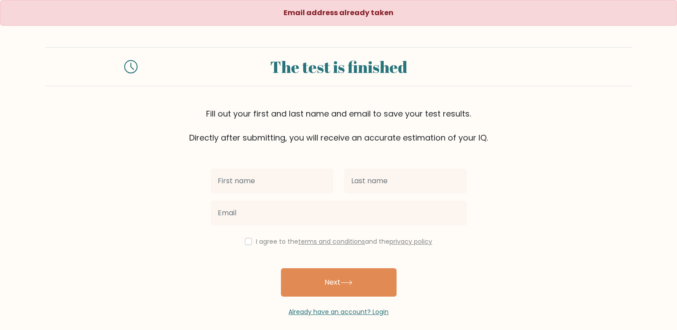
click at [279, 189] on input "text" at bounding box center [271, 181] width 123 height 25
type input "135"
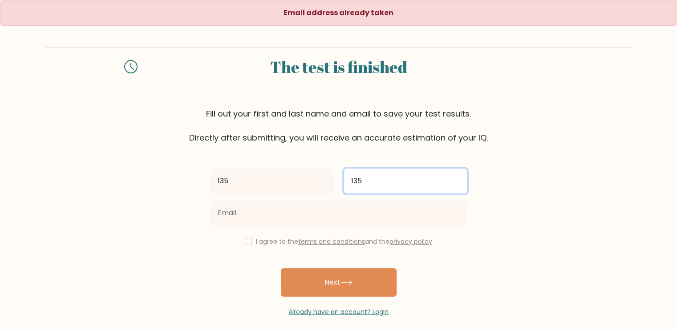
type input "[EMAIL_ADDRESS][DOMAIN_NAME]"
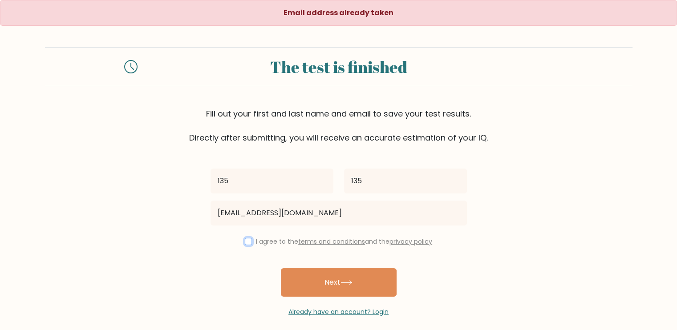
click at [247, 242] on input "checkbox" at bounding box center [248, 241] width 7 height 7
checkbox input "true"
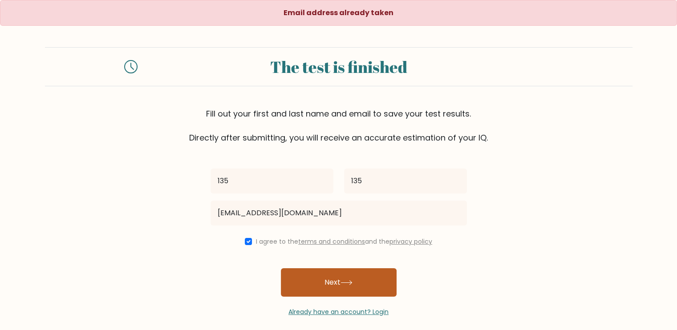
click at [348, 275] on button "Next" at bounding box center [339, 282] width 116 height 28
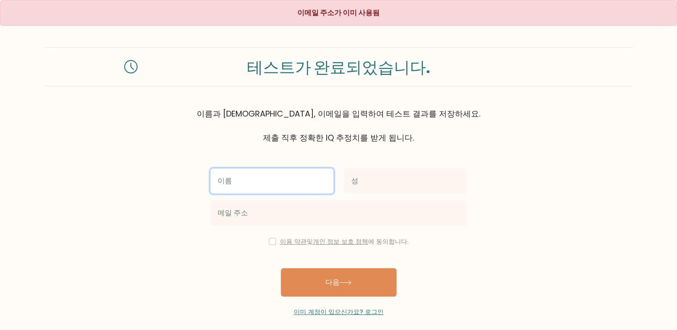
click at [269, 184] on input "text" at bounding box center [271, 181] width 123 height 25
type input "135"
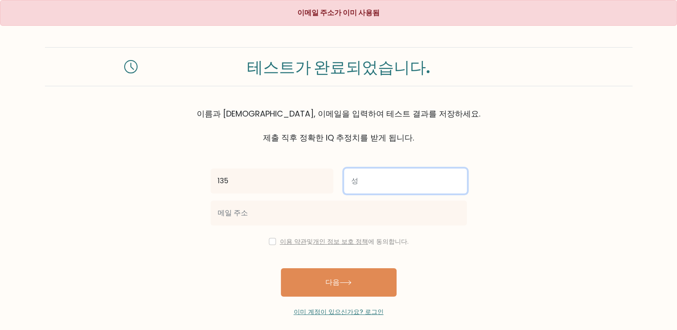
type input "135"
type input "[EMAIL_ADDRESS][DOMAIN_NAME]"
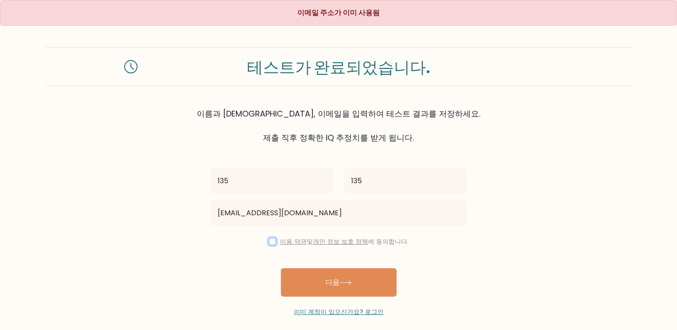
click at [269, 242] on input "checkbox" at bounding box center [272, 241] width 7 height 7
checkbox input "true"
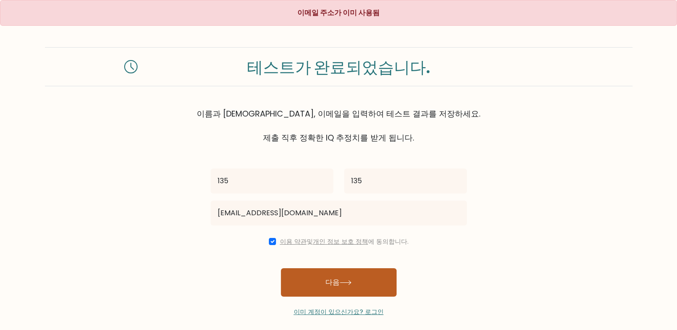
click at [344, 283] on icon at bounding box center [345, 282] width 12 height 5
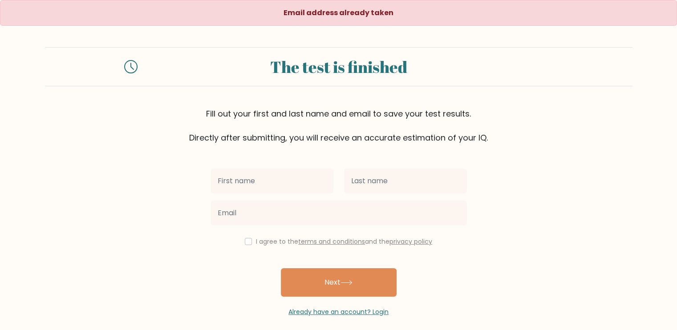
click at [275, 175] on input "text" at bounding box center [271, 181] width 123 height 25
type input "13"
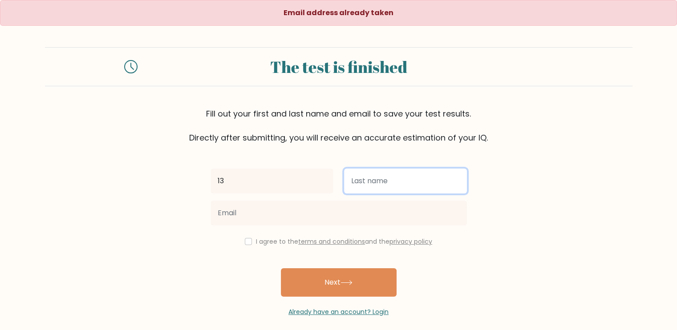
click at [383, 181] on input "text" at bounding box center [405, 181] width 123 height 25
type input "135"
type input "jbjh1895@naver.com"
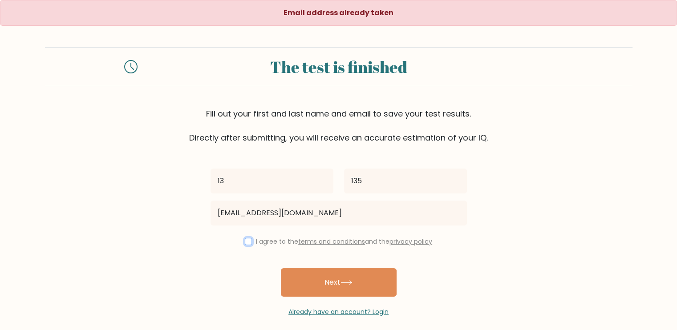
drag, startPoint x: 246, startPoint y: 242, endPoint x: 288, endPoint y: 263, distance: 47.0
click at [247, 242] on input "checkbox" at bounding box center [248, 241] width 7 height 7
checkbox input "true"
click at [327, 278] on button "Next" at bounding box center [339, 282] width 116 height 28
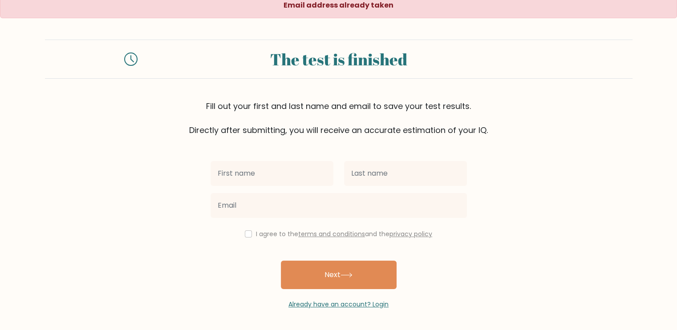
scroll to position [4, 0]
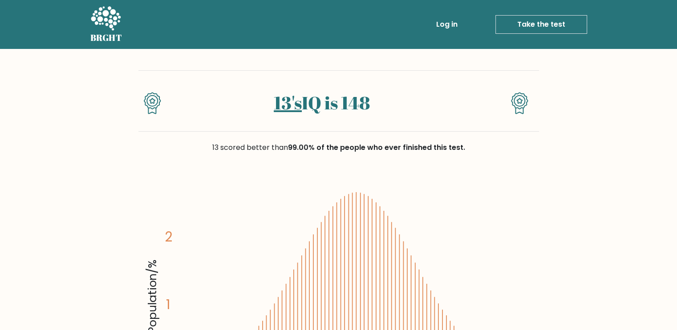
click at [453, 24] on link "Log in" at bounding box center [446, 25] width 28 height 18
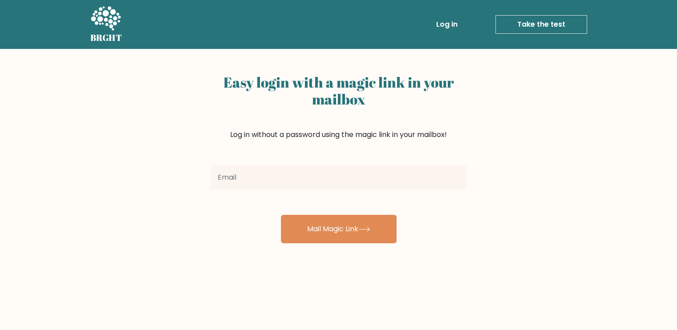
click at [271, 180] on input "email" at bounding box center [338, 177] width 256 height 25
type input "[EMAIL_ADDRESS][DOMAIN_NAME]"
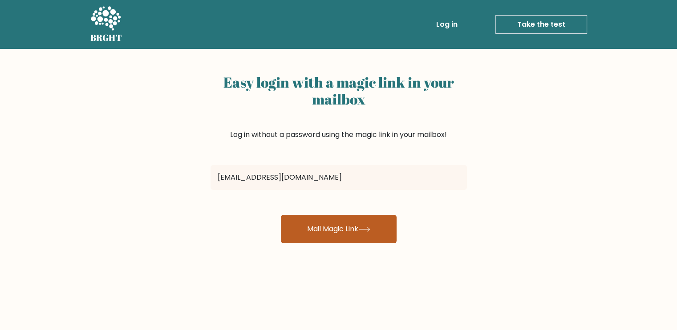
click at [311, 231] on button "Mail Magic Link" at bounding box center [339, 229] width 116 height 28
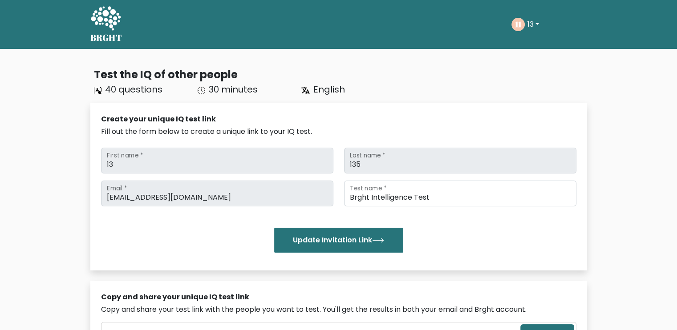
click at [109, 32] on h5 "BRGHT" at bounding box center [106, 37] width 32 height 11
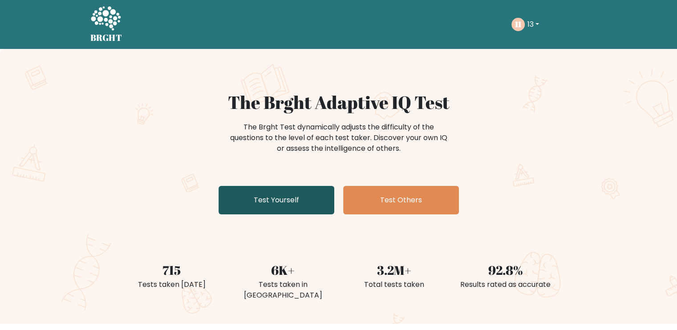
click at [280, 200] on link "Test Yourself" at bounding box center [276, 200] width 116 height 28
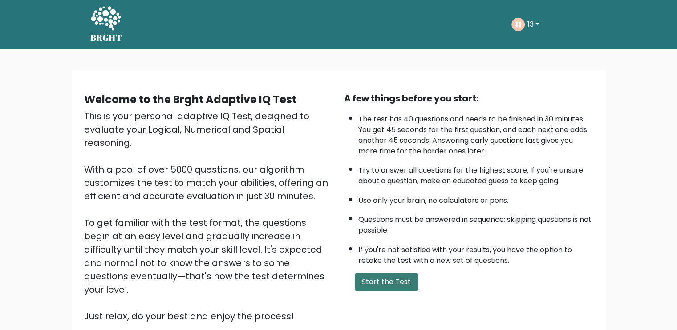
click at [391, 280] on button "Start the Test" at bounding box center [386, 282] width 63 height 18
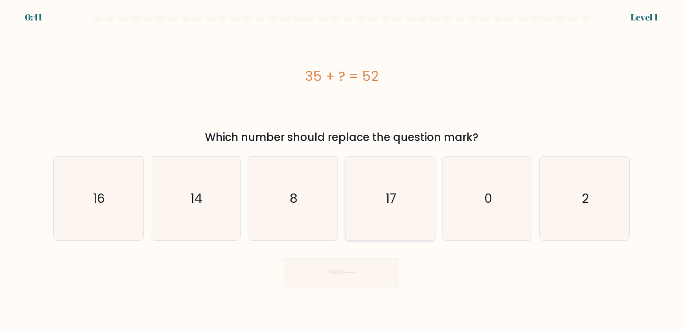
click at [412, 216] on icon "17" at bounding box center [390, 199] width 84 height 84
click at [342, 169] on input "d. 17" at bounding box center [342, 167] width 0 height 4
radio input "true"
click at [376, 273] on button "Next" at bounding box center [342, 272] width 116 height 28
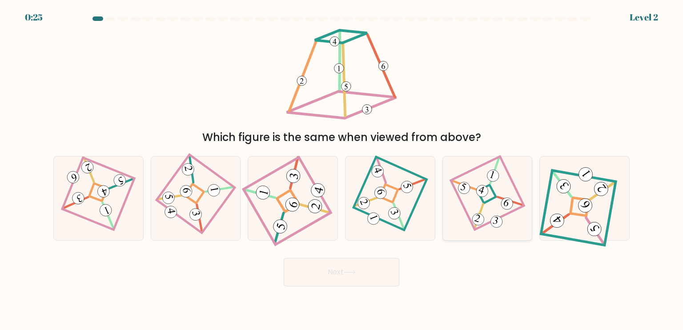
click at [486, 213] on icon at bounding box center [487, 198] width 57 height 67
click at [342, 169] on input "e." at bounding box center [342, 167] width 0 height 4
radio input "true"
click at [351, 273] on icon at bounding box center [349, 272] width 11 height 4
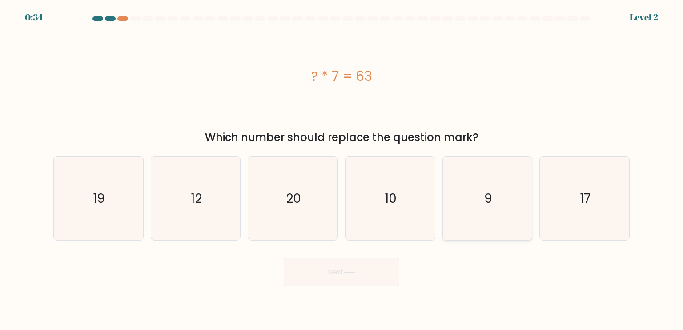
click at [529, 206] on icon "9" at bounding box center [488, 199] width 84 height 84
click at [342, 169] on input "e. 9" at bounding box center [342, 167] width 0 height 4
radio input "true"
click at [380, 264] on button "Next" at bounding box center [342, 272] width 116 height 28
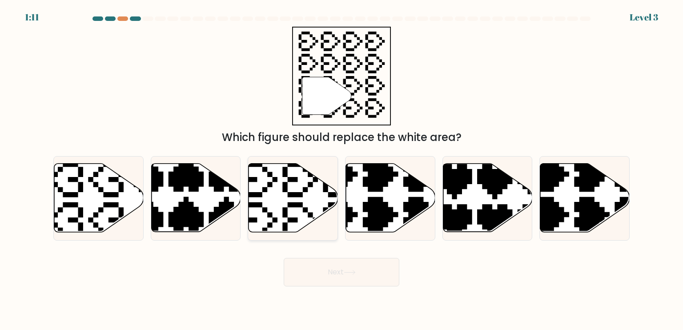
click at [306, 188] on icon at bounding box center [320, 159] width 157 height 157
click at [342, 169] on input "c." at bounding box center [342, 167] width 0 height 4
radio input "true"
click at [335, 267] on button "Next" at bounding box center [342, 272] width 116 height 28
click at [354, 273] on icon at bounding box center [349, 272] width 11 height 4
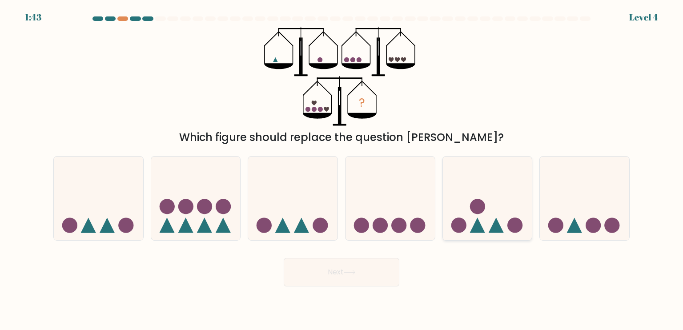
click at [501, 226] on icon at bounding box center [487, 198] width 89 height 74
click at [342, 169] on input "e." at bounding box center [342, 167] width 0 height 4
radio input "true"
click at [387, 284] on button "Next" at bounding box center [342, 272] width 116 height 28
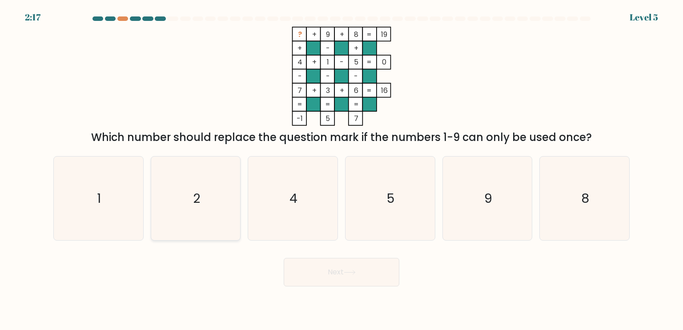
click at [209, 199] on icon "2" at bounding box center [196, 199] width 84 height 84
click at [342, 169] on input "b. 2" at bounding box center [342, 167] width 0 height 4
radio input "true"
click at [339, 272] on button "Next" at bounding box center [342, 272] width 116 height 28
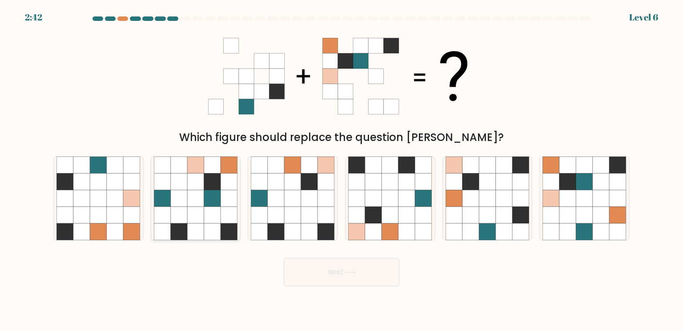
click at [178, 229] on icon at bounding box center [179, 231] width 17 height 17
click at [342, 169] on input "b." at bounding box center [342, 167] width 0 height 4
radio input "true"
click at [343, 288] on body "2:41 Level 6" at bounding box center [341, 165] width 683 height 330
click at [343, 274] on button "Next" at bounding box center [342, 272] width 116 height 28
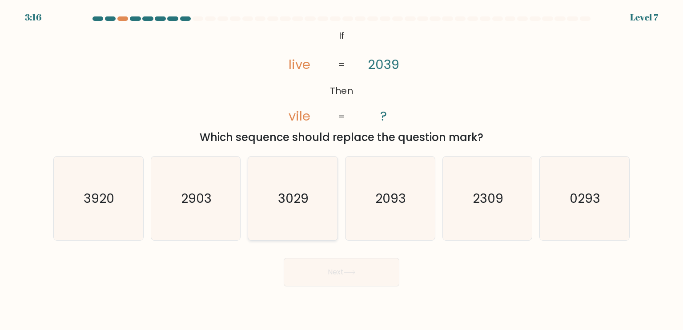
click at [288, 218] on icon "3029" at bounding box center [293, 199] width 84 height 84
click at [342, 169] on input "c. 3029" at bounding box center [342, 167] width 0 height 4
radio input "true"
click at [363, 260] on button "Next" at bounding box center [342, 272] width 116 height 28
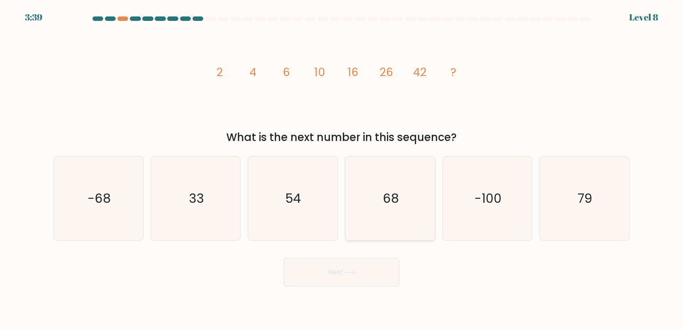
click at [384, 227] on icon "68" at bounding box center [390, 199] width 84 height 84
click at [342, 169] on input "d. 68" at bounding box center [342, 167] width 0 height 4
radio input "true"
click at [359, 276] on button "Next" at bounding box center [342, 272] width 116 height 28
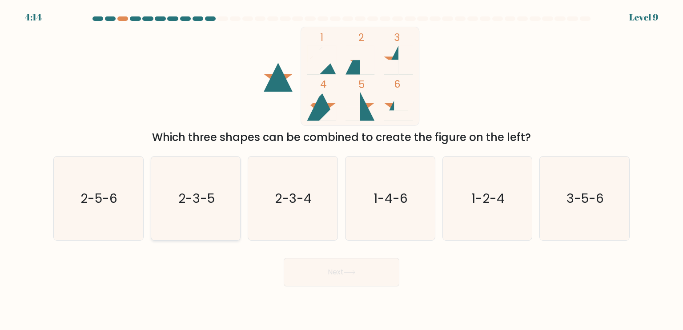
click at [203, 229] on icon "2-3-5" at bounding box center [196, 199] width 84 height 84
click at [342, 169] on input "b. 2-3-5" at bounding box center [342, 167] width 0 height 4
radio input "true"
click at [359, 278] on button "Next" at bounding box center [342, 272] width 116 height 28
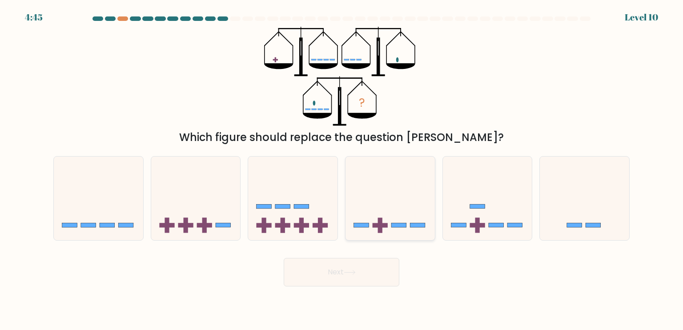
click at [411, 234] on icon at bounding box center [390, 198] width 89 height 74
click at [342, 169] on input "d." at bounding box center [342, 167] width 0 height 4
radio input "true"
click at [386, 266] on button "Next" at bounding box center [342, 272] width 116 height 28
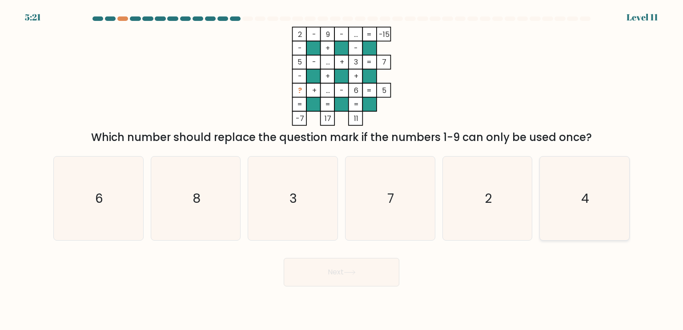
click at [582, 196] on text "4" at bounding box center [585, 198] width 8 height 18
click at [342, 169] on input "f. 4" at bounding box center [342, 167] width 0 height 4
radio input "true"
click at [353, 281] on button "Next" at bounding box center [342, 272] width 116 height 28
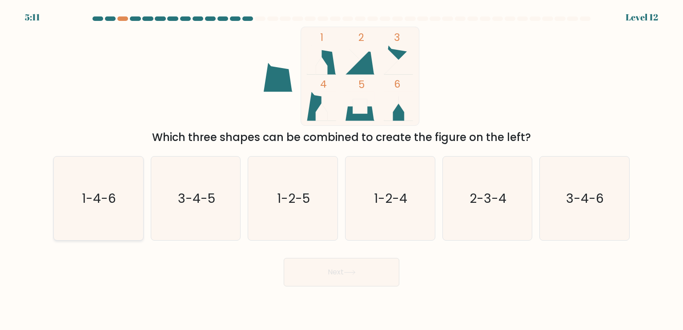
click at [103, 205] on text "1-4-6" at bounding box center [99, 198] width 34 height 18
click at [342, 169] on input "a. 1-4-6" at bounding box center [342, 167] width 0 height 4
radio input "true"
click at [308, 262] on button "Next" at bounding box center [342, 272] width 116 height 28
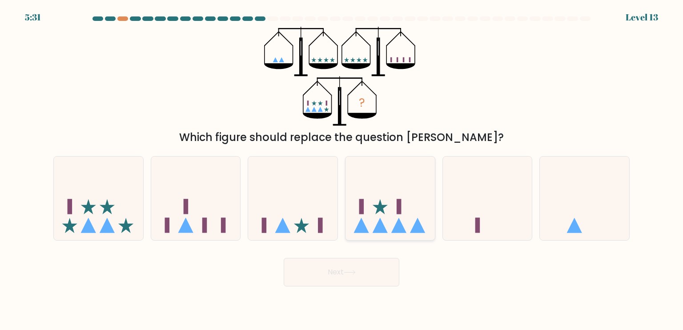
click at [387, 230] on icon at bounding box center [390, 198] width 89 height 74
click at [342, 169] on input "d." at bounding box center [342, 167] width 0 height 4
radio input "true"
click at [365, 275] on button "Next" at bounding box center [342, 272] width 116 height 28
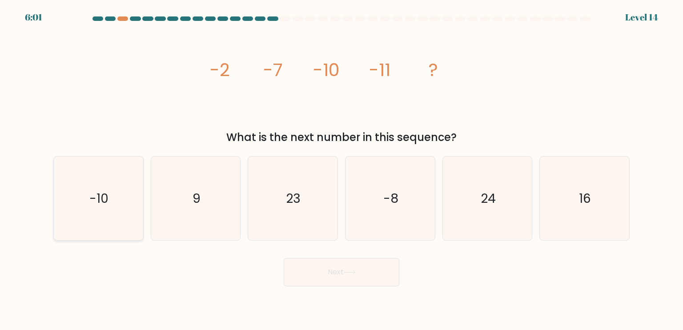
click at [100, 213] on icon "-10" at bounding box center [98, 199] width 84 height 84
click at [342, 169] on input "a. -10" at bounding box center [342, 167] width 0 height 4
radio input "true"
click at [340, 269] on button "Next" at bounding box center [342, 272] width 116 height 28
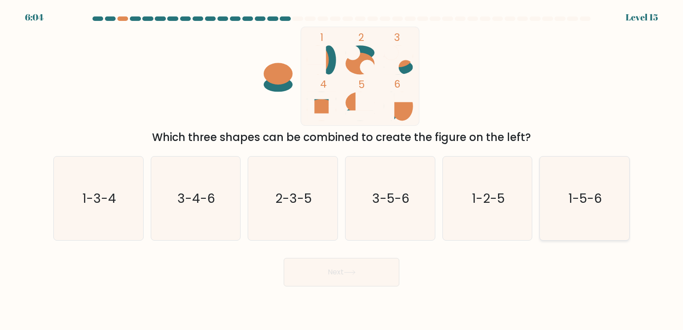
click at [595, 200] on text "1-5-6" at bounding box center [586, 198] width 34 height 18
click at [342, 169] on input "f. 1-5-6" at bounding box center [342, 167] width 0 height 4
radio input "true"
click at [387, 276] on button "Next" at bounding box center [342, 272] width 116 height 28
click at [367, 268] on button "Next" at bounding box center [342, 272] width 116 height 28
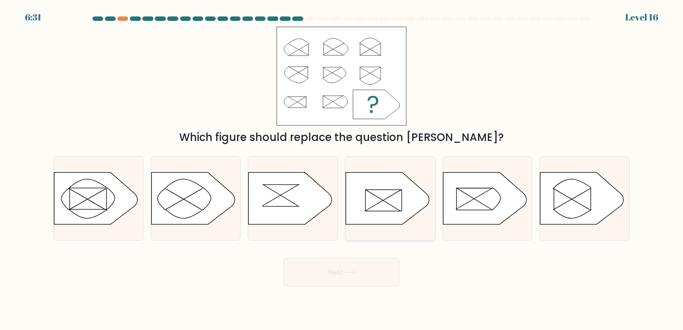
click at [380, 218] on icon at bounding box center [388, 198] width 84 height 52
click at [342, 169] on input "d." at bounding box center [342, 167] width 0 height 4
radio input "true"
click at [384, 266] on button "Next" at bounding box center [342, 272] width 116 height 28
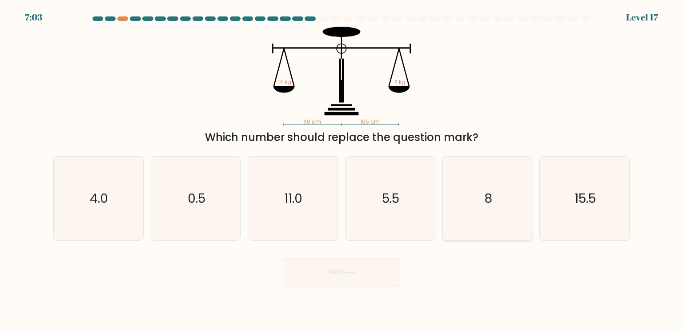
click at [466, 197] on icon "8" at bounding box center [488, 199] width 84 height 84
click at [342, 169] on input "e. 8" at bounding box center [342, 167] width 0 height 4
radio input "true"
click at [348, 273] on icon at bounding box center [349, 272] width 11 height 4
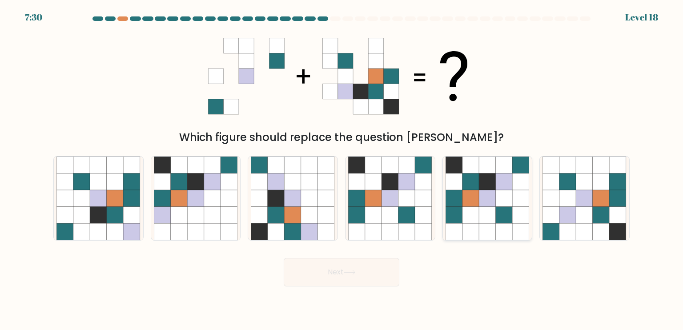
click at [472, 219] on icon at bounding box center [471, 215] width 17 height 17
click at [342, 169] on input "e." at bounding box center [342, 167] width 0 height 4
radio input "true"
click at [472, 219] on icon at bounding box center [471, 214] width 16 height 16
click at [342, 169] on input "e." at bounding box center [342, 167] width 0 height 4
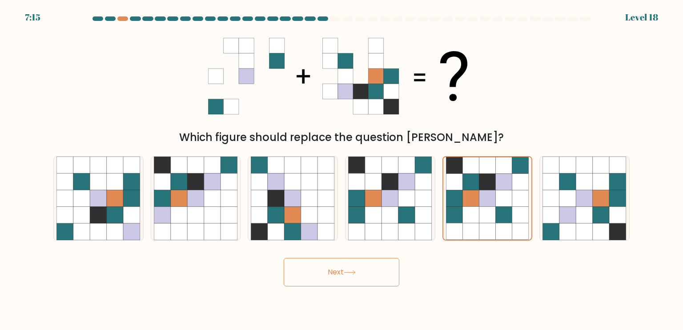
click at [322, 277] on button "Next" at bounding box center [342, 272] width 116 height 28
click at [446, 209] on icon at bounding box center [454, 214] width 16 height 16
click at [342, 169] on input "e." at bounding box center [342, 167] width 0 height 4
click at [343, 269] on button "Next" at bounding box center [342, 272] width 116 height 28
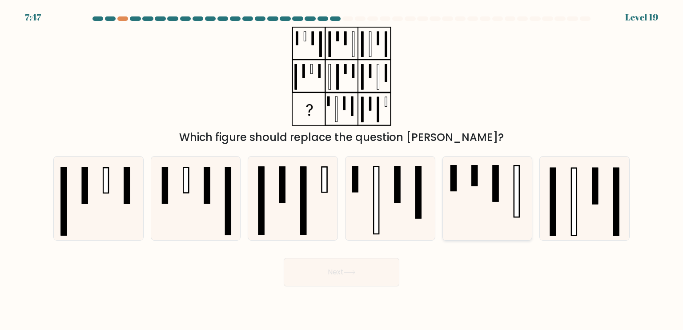
click at [484, 218] on icon at bounding box center [488, 199] width 84 height 84
click at [342, 169] on input "e." at bounding box center [342, 167] width 0 height 4
radio input "true"
click at [359, 269] on button "Next" at bounding box center [342, 272] width 116 height 28
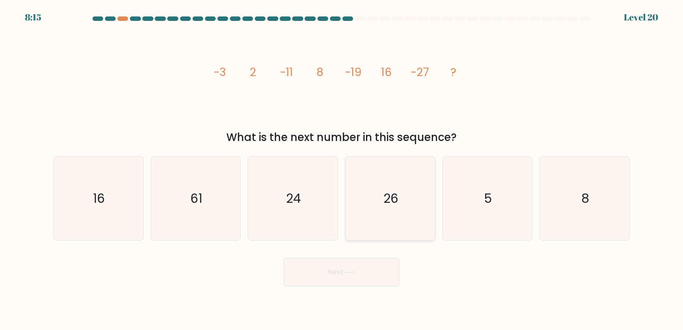
click at [382, 216] on icon "26" at bounding box center [390, 199] width 84 height 84
click at [342, 169] on input "d. 26" at bounding box center [342, 167] width 0 height 4
radio input "true"
click at [352, 278] on button "Next" at bounding box center [342, 272] width 116 height 28
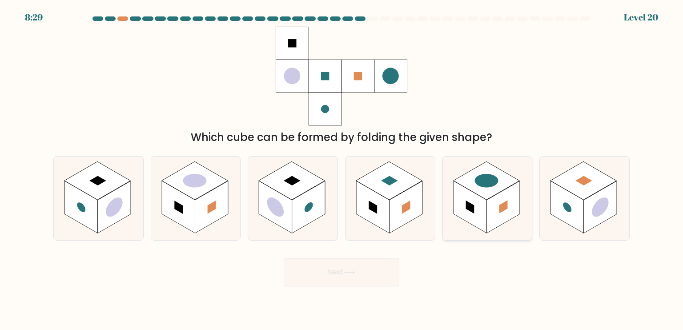
click at [500, 225] on rect at bounding box center [503, 207] width 33 height 52
click at [342, 169] on input "e." at bounding box center [342, 167] width 0 height 4
radio input "true"
click at [357, 278] on button "Next" at bounding box center [342, 272] width 116 height 28
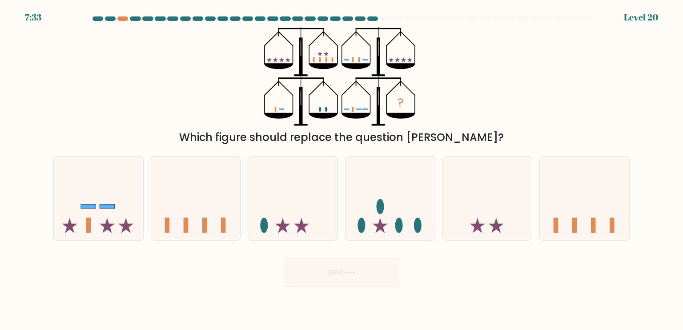
click at [367, 264] on button "Next" at bounding box center [342, 272] width 116 height 28
click at [381, 216] on icon at bounding box center [390, 198] width 89 height 74
click at [342, 169] on input "d." at bounding box center [342, 167] width 0 height 4
radio input "true"
click at [367, 281] on button "Next" at bounding box center [342, 272] width 116 height 28
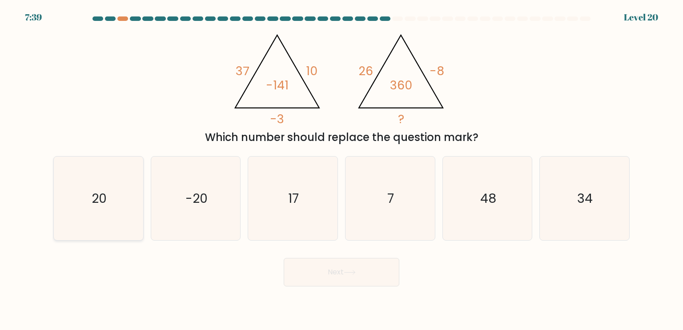
click at [105, 219] on icon "20" at bounding box center [98, 199] width 84 height 84
click at [342, 169] on input "a. 20" at bounding box center [342, 167] width 0 height 4
radio input "true"
click at [357, 278] on button "Next" at bounding box center [342, 272] width 116 height 28
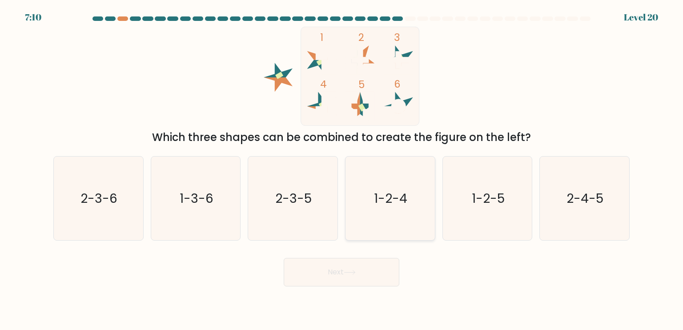
click at [407, 182] on icon "1-2-4" at bounding box center [390, 199] width 84 height 84
click at [342, 169] on input "d. 1-2-4" at bounding box center [342, 167] width 0 height 4
radio input "true"
click at [356, 273] on icon at bounding box center [350, 272] width 12 height 5
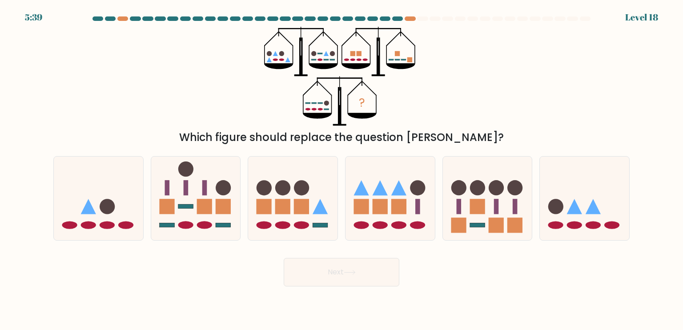
click at [440, 228] on div "e." at bounding box center [487, 198] width 97 height 85
click at [445, 230] on icon at bounding box center [487, 198] width 89 height 74
click at [342, 169] on input "e." at bounding box center [342, 167] width 0 height 4
radio input "true"
click at [354, 265] on button "Next" at bounding box center [342, 272] width 116 height 28
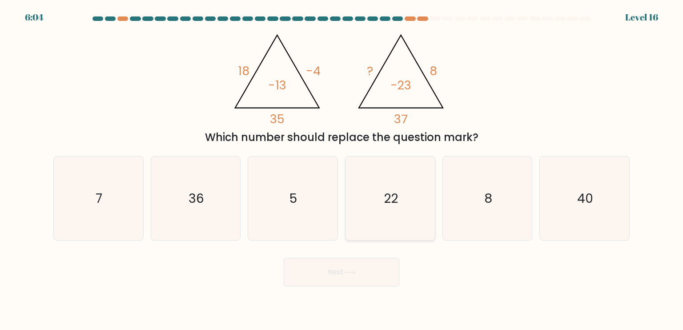
click at [410, 201] on icon "22" at bounding box center [390, 199] width 84 height 84
click at [342, 169] on input "d. 22" at bounding box center [342, 167] width 0 height 4
radio input "true"
click at [360, 263] on button "Next" at bounding box center [342, 272] width 116 height 28
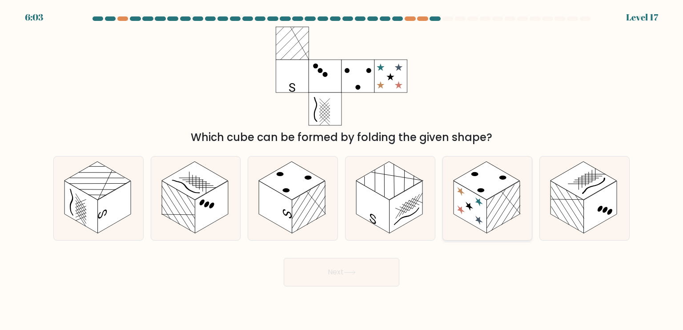
click at [455, 194] on rect at bounding box center [470, 207] width 33 height 52
click at [342, 169] on input "e." at bounding box center [342, 167] width 0 height 4
radio input "true"
click at [376, 276] on button "Next" at bounding box center [342, 272] width 116 height 28
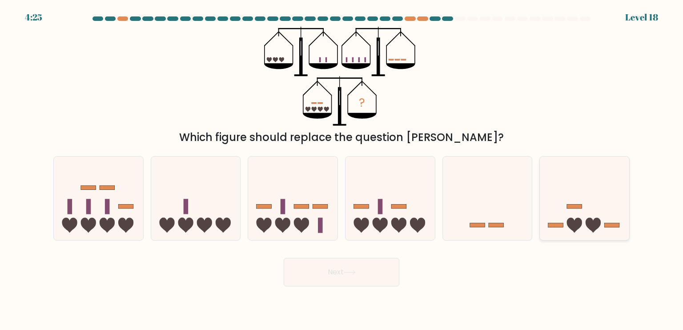
click at [554, 234] on icon at bounding box center [584, 198] width 89 height 74
click at [342, 169] on input "f." at bounding box center [342, 167] width 0 height 4
radio input "true"
click at [368, 279] on button "Next" at bounding box center [342, 272] width 116 height 28
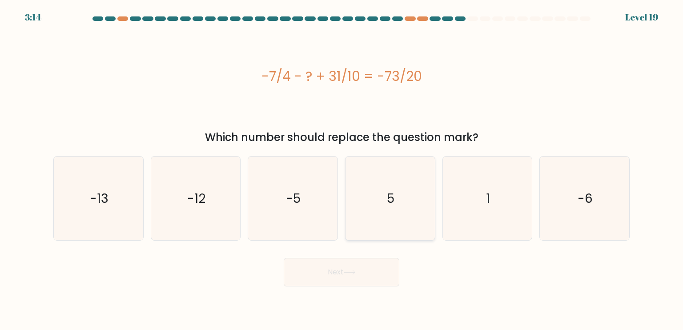
click at [355, 204] on icon "5" at bounding box center [390, 199] width 84 height 84
click at [342, 169] on input "d. 5" at bounding box center [342, 167] width 0 height 4
radio input "true"
click at [344, 275] on button "Next" at bounding box center [342, 272] width 116 height 28
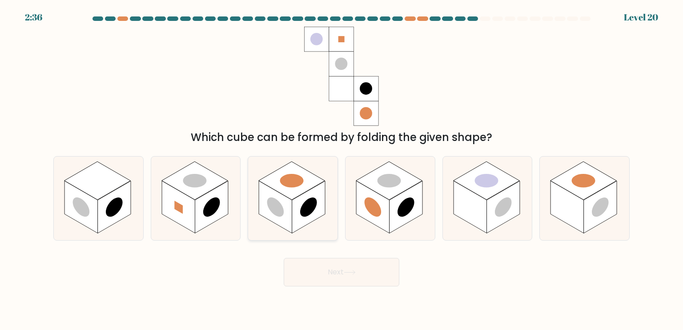
click at [311, 190] on rect at bounding box center [308, 207] width 33 height 52
click at [342, 169] on input "c." at bounding box center [342, 167] width 0 height 4
radio input "true"
click at [460, 221] on icon at bounding box center [487, 199] width 89 height 84
click at [342, 169] on input "e." at bounding box center [342, 167] width 0 height 4
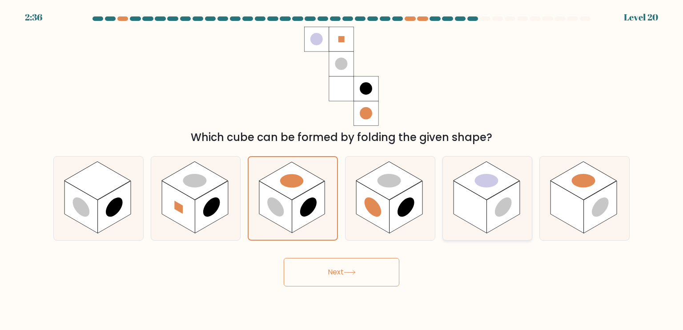
radio input "true"
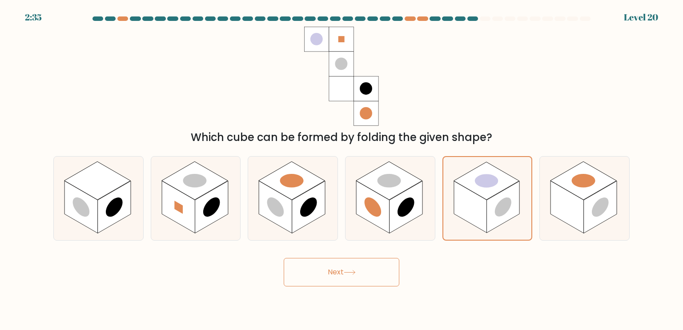
click at [384, 258] on button "Next" at bounding box center [342, 272] width 116 height 28
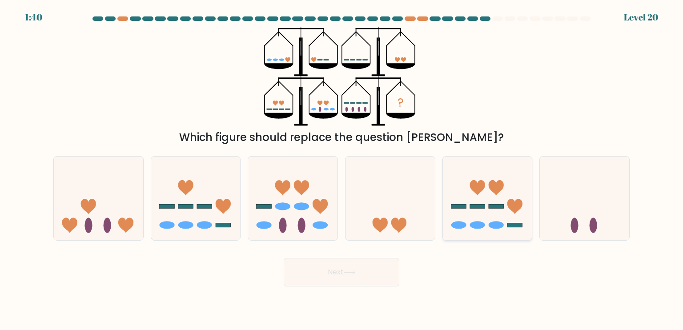
click at [471, 221] on icon at bounding box center [487, 198] width 89 height 74
click at [342, 169] on input "e." at bounding box center [342, 167] width 0 height 4
radio input "true"
click at [359, 273] on button "Next" at bounding box center [342, 272] width 116 height 28
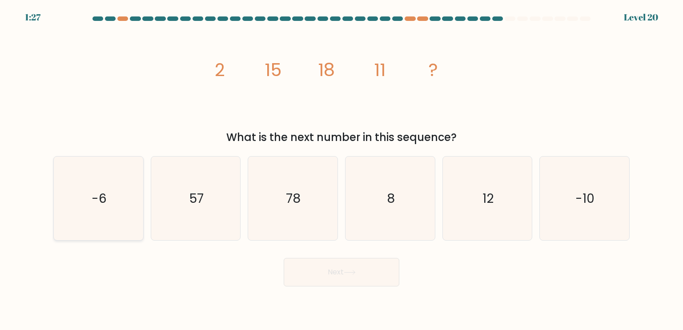
click at [113, 221] on icon "-6" at bounding box center [98, 199] width 84 height 84
click at [342, 169] on input "a. -6" at bounding box center [342, 167] width 0 height 4
radio input "true"
click at [346, 272] on icon at bounding box center [350, 272] width 12 height 5
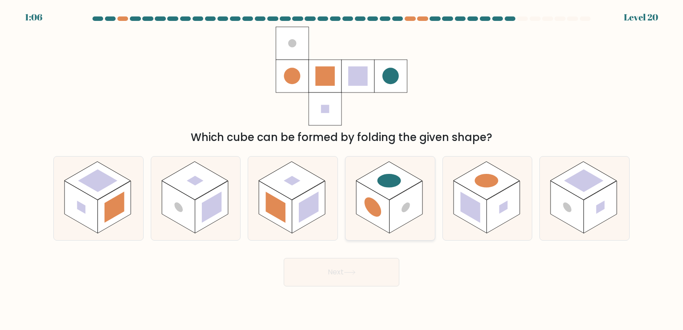
click at [432, 221] on icon at bounding box center [390, 199] width 89 height 84
click at [342, 169] on input "d." at bounding box center [342, 167] width 0 height 4
radio input "true"
click at [352, 276] on button "Next" at bounding box center [342, 272] width 116 height 28
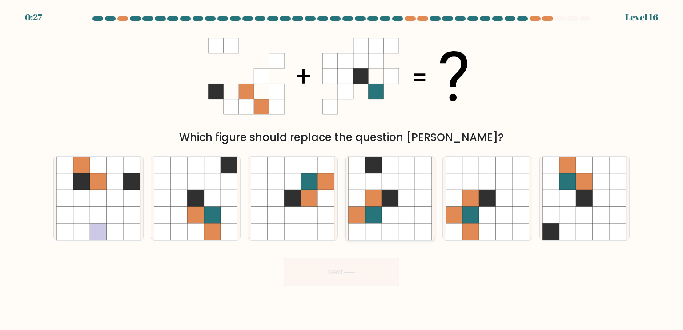
click at [391, 230] on icon at bounding box center [390, 231] width 17 height 17
click at [342, 169] on input "d." at bounding box center [342, 167] width 0 height 4
radio input "true"
click at [343, 278] on button "Next" at bounding box center [342, 272] width 116 height 28
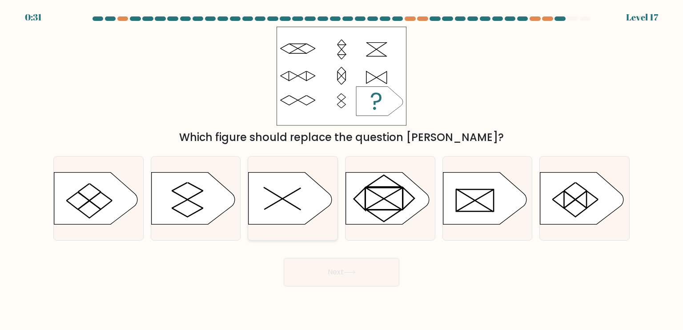
drag, startPoint x: 278, startPoint y: 205, endPoint x: 336, endPoint y: 256, distance: 76.9
click at [278, 205] on icon at bounding box center [291, 198] width 84 height 52
click at [342, 169] on input "c." at bounding box center [342, 167] width 0 height 4
radio input "true"
click at [338, 262] on button "Next" at bounding box center [342, 272] width 116 height 28
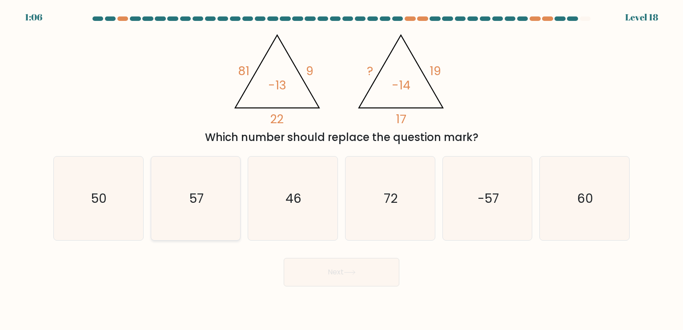
click at [188, 221] on icon "57" at bounding box center [196, 199] width 84 height 84
click at [342, 169] on input "b. 57" at bounding box center [342, 167] width 0 height 4
radio input "true"
drag, startPoint x: 326, startPoint y: 266, endPoint x: 330, endPoint y: 248, distance: 18.2
click at [326, 266] on button "Next" at bounding box center [342, 272] width 116 height 28
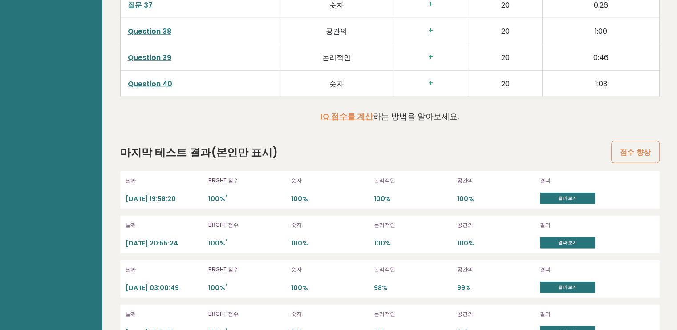
scroll to position [2425, 0]
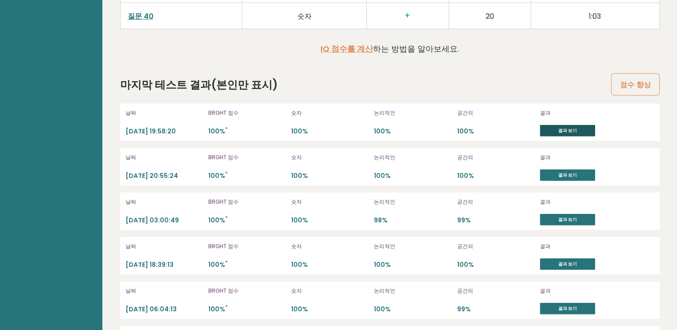
click at [560, 128] on link "결과 보기" at bounding box center [567, 131] width 55 height 12
click at [555, 171] on link "결과 보기" at bounding box center [567, 175] width 55 height 12
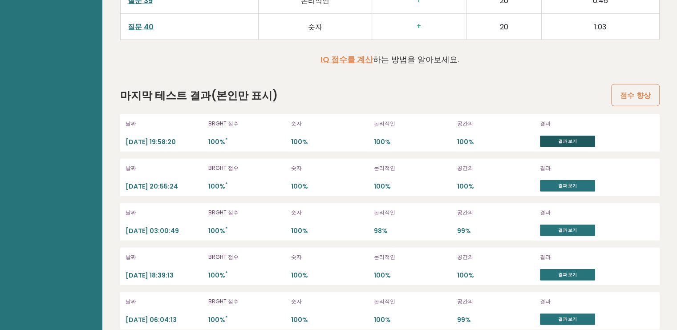
click at [575, 137] on link "결과 보기" at bounding box center [567, 142] width 55 height 12
